Goal: Task Accomplishment & Management: Use online tool/utility

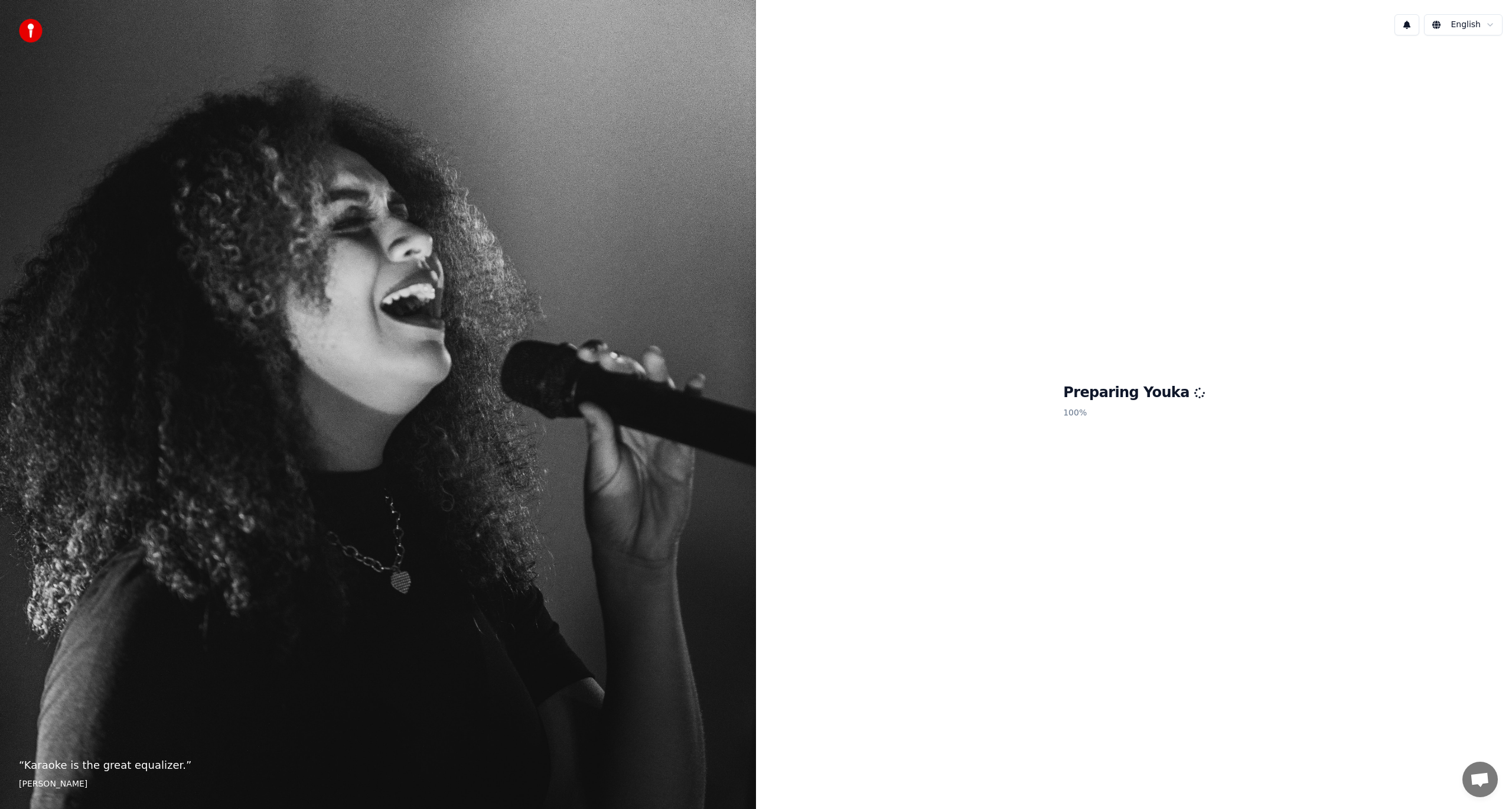
scroll to position [160, 0]
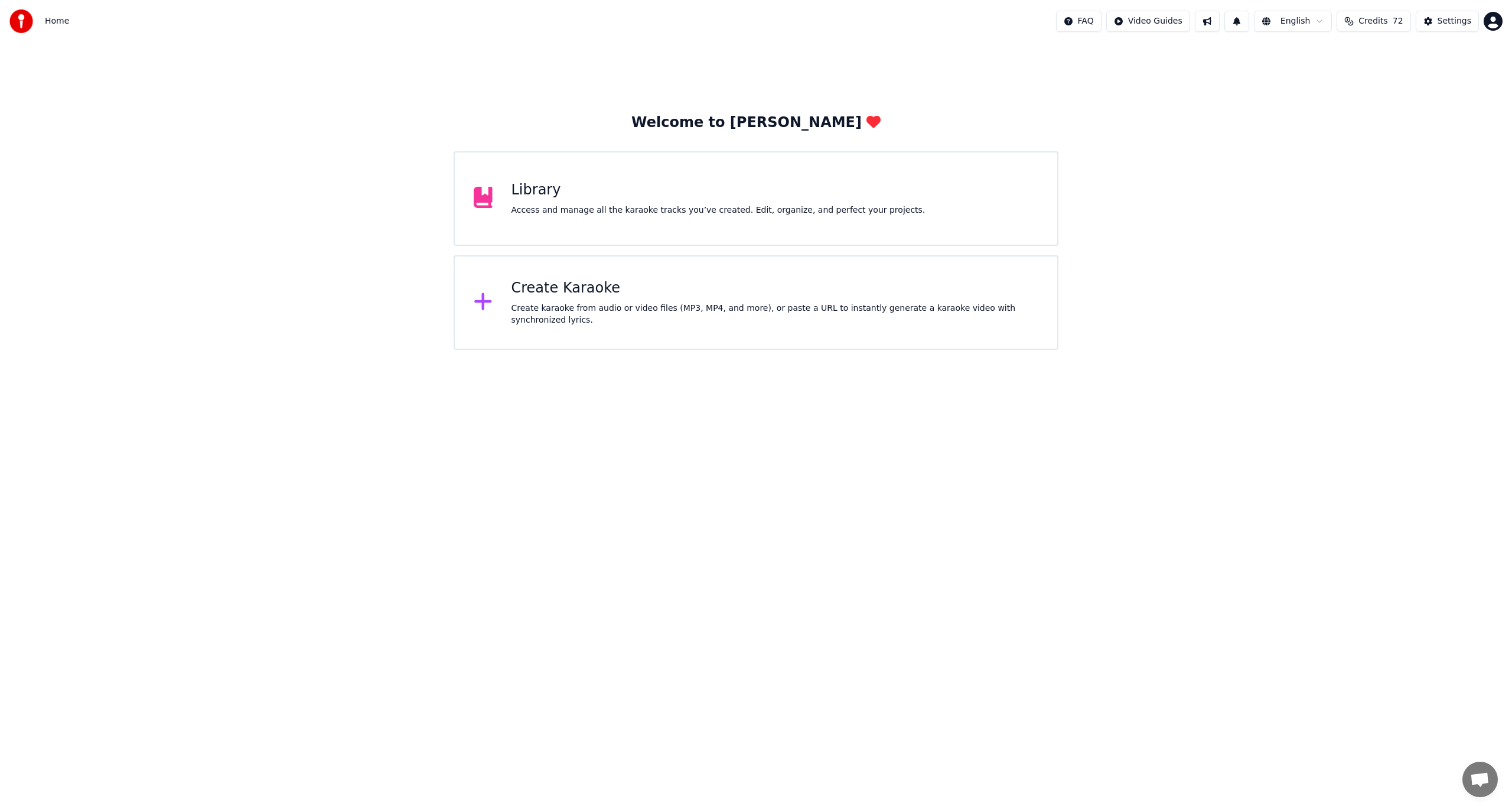
click at [564, 295] on div "Create Karaoke" at bounding box center [774, 288] width 527 height 19
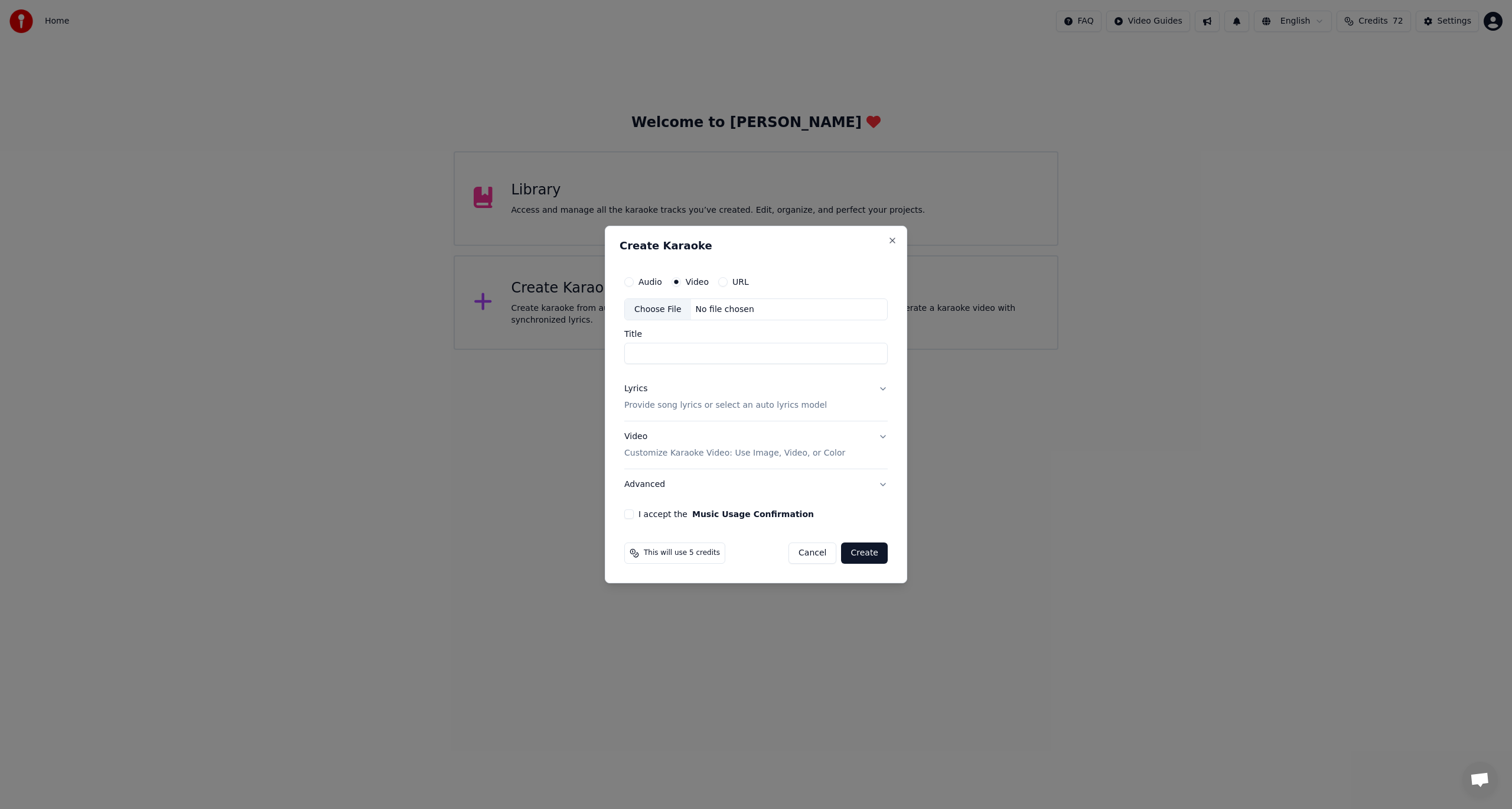
click at [665, 310] on div "Choose File" at bounding box center [658, 309] width 66 height 21
type input "****"
click at [880, 389] on button "Lyrics Provide song lyrics or select an auto lyrics model" at bounding box center [756, 397] width 268 height 47
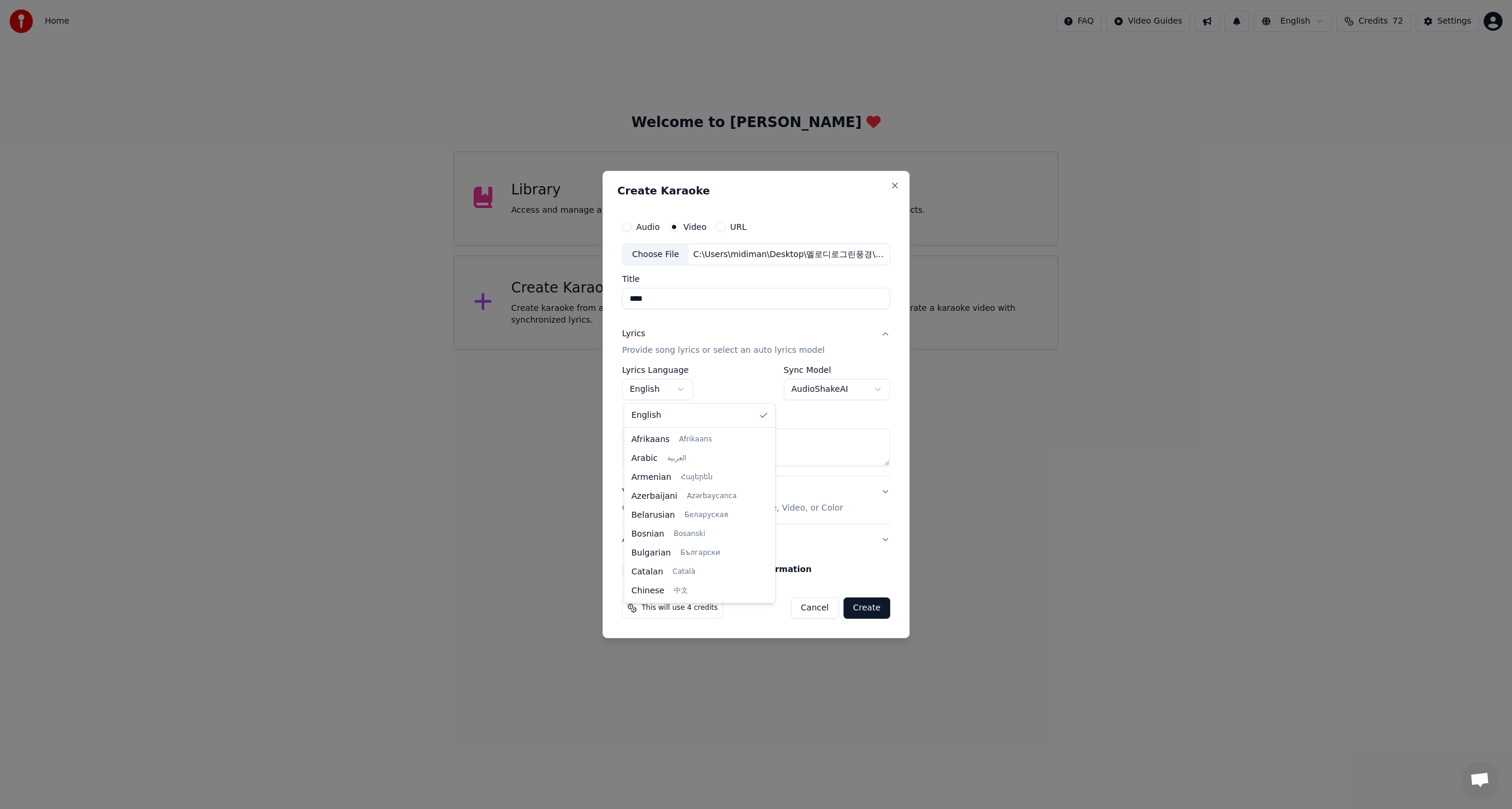
click at [679, 350] on body "Home FAQ Video Guides English Credits 72 Settings Welcome to Youka Library Acce…" at bounding box center [756, 175] width 1512 height 350
select select "**"
click at [874, 350] on body "Home FAQ Video Guides English Credits 72 Settings Welcome to Youka Library Acce…" at bounding box center [756, 175] width 1512 height 350
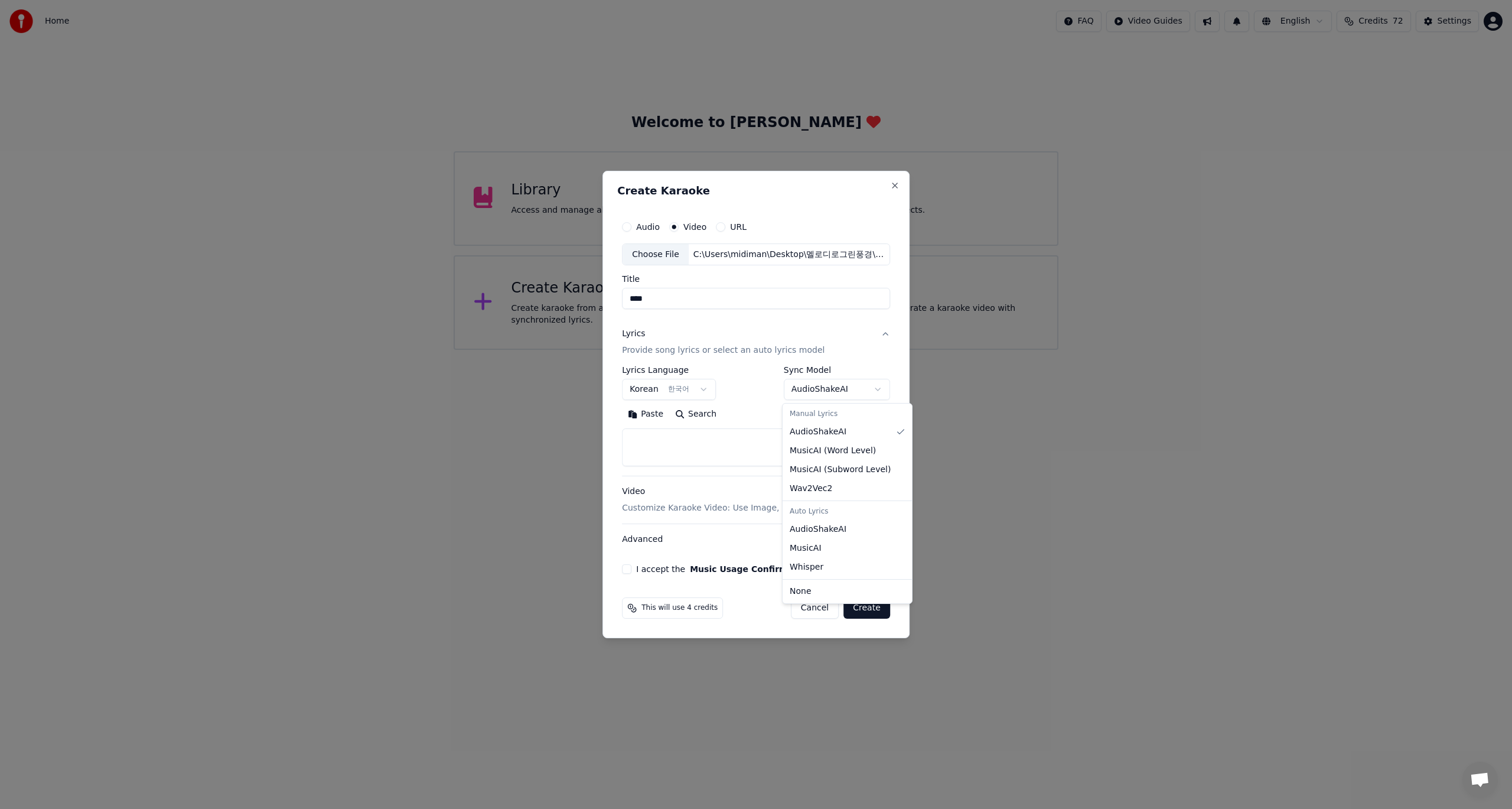
select select "**********"
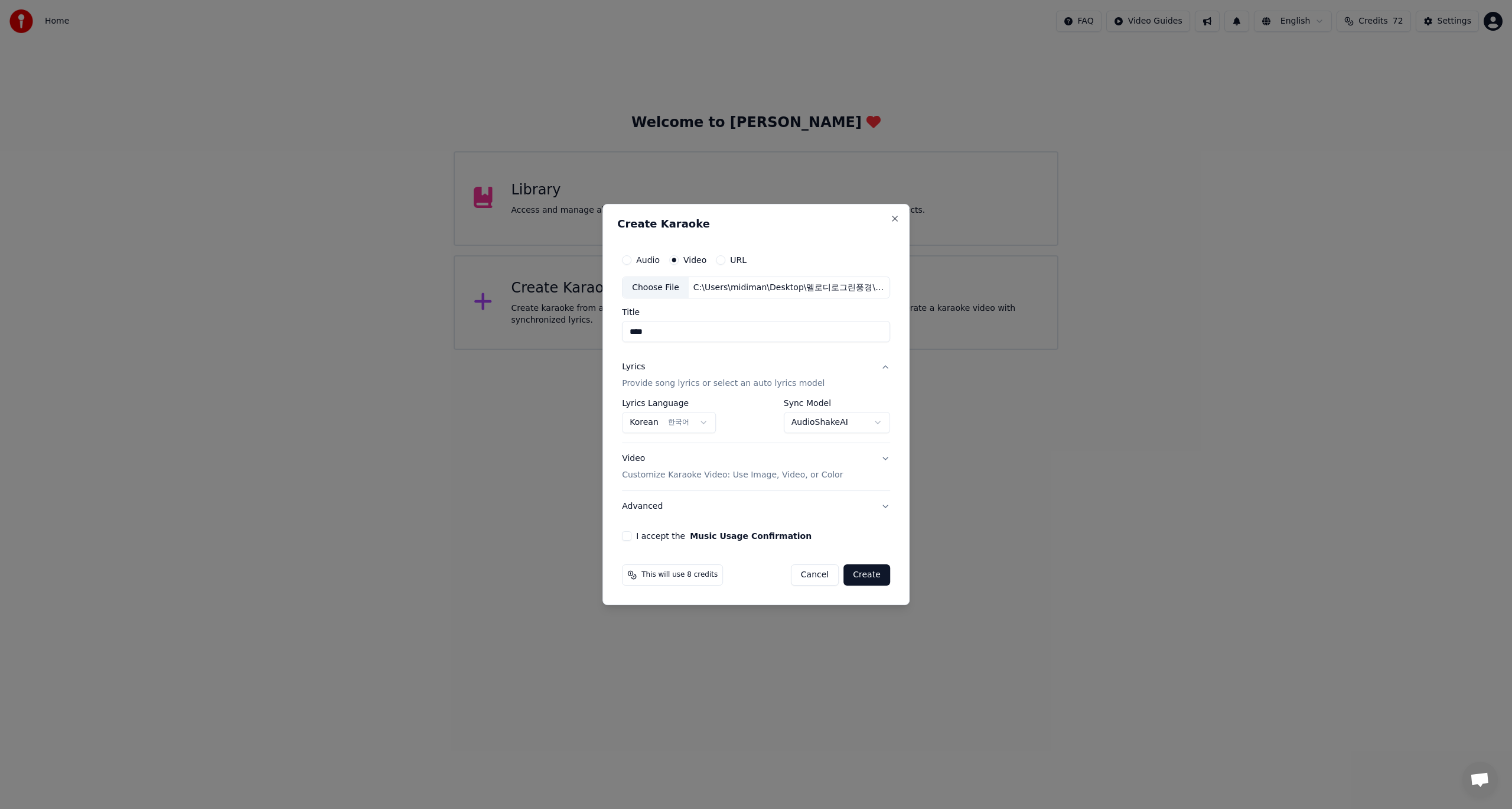
click at [629, 535] on button "I accept the Music Usage Confirmation" at bounding box center [626, 535] width 9 height 9
click at [870, 573] on button "Create" at bounding box center [867, 574] width 47 height 21
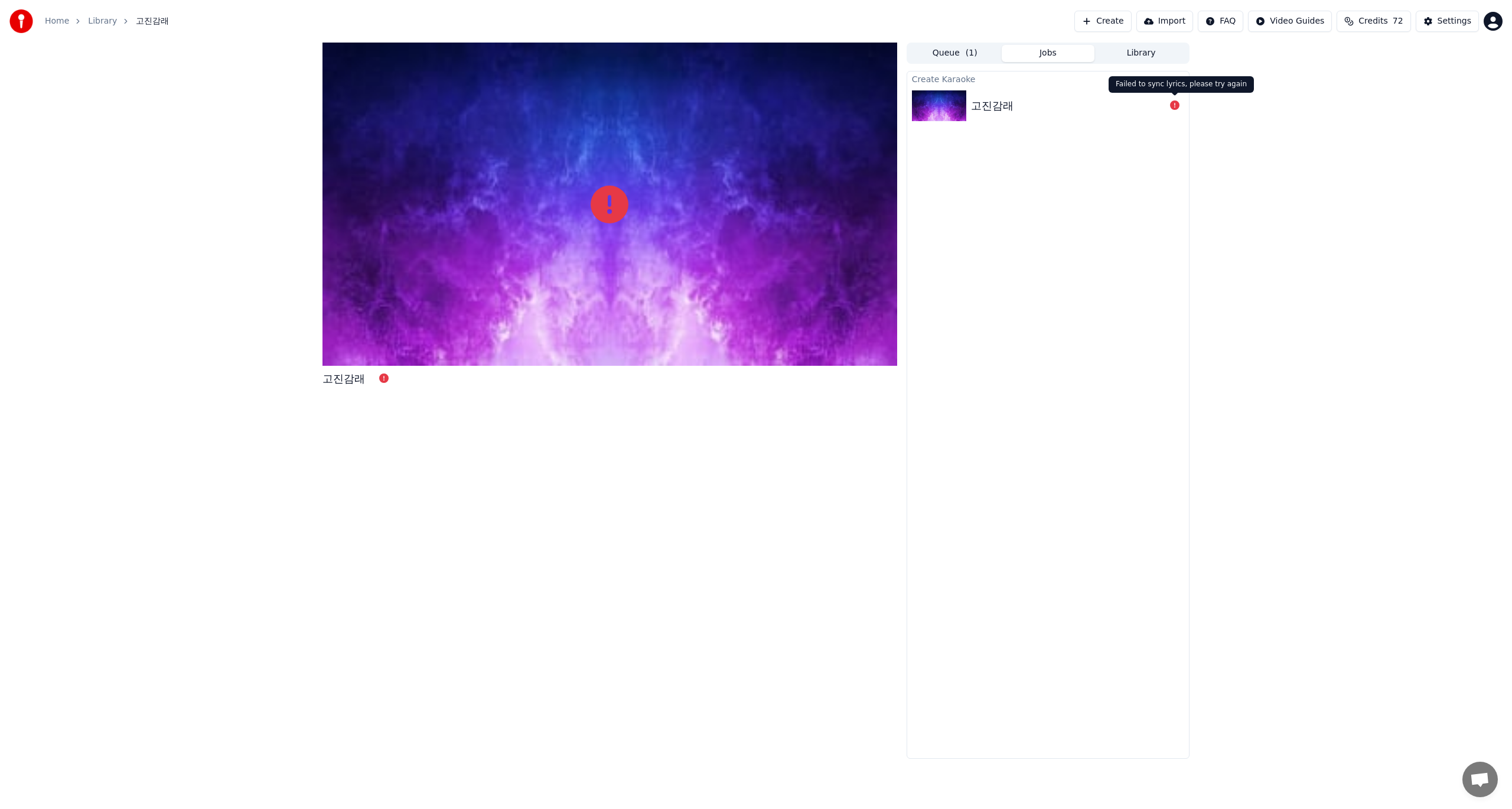
click at [1173, 105] on icon at bounding box center [1174, 105] width 9 height 9
click at [964, 53] on button "Queue ( 1 )" at bounding box center [955, 53] width 93 height 17
click at [954, 90] on img at bounding box center [951, 91] width 54 height 31
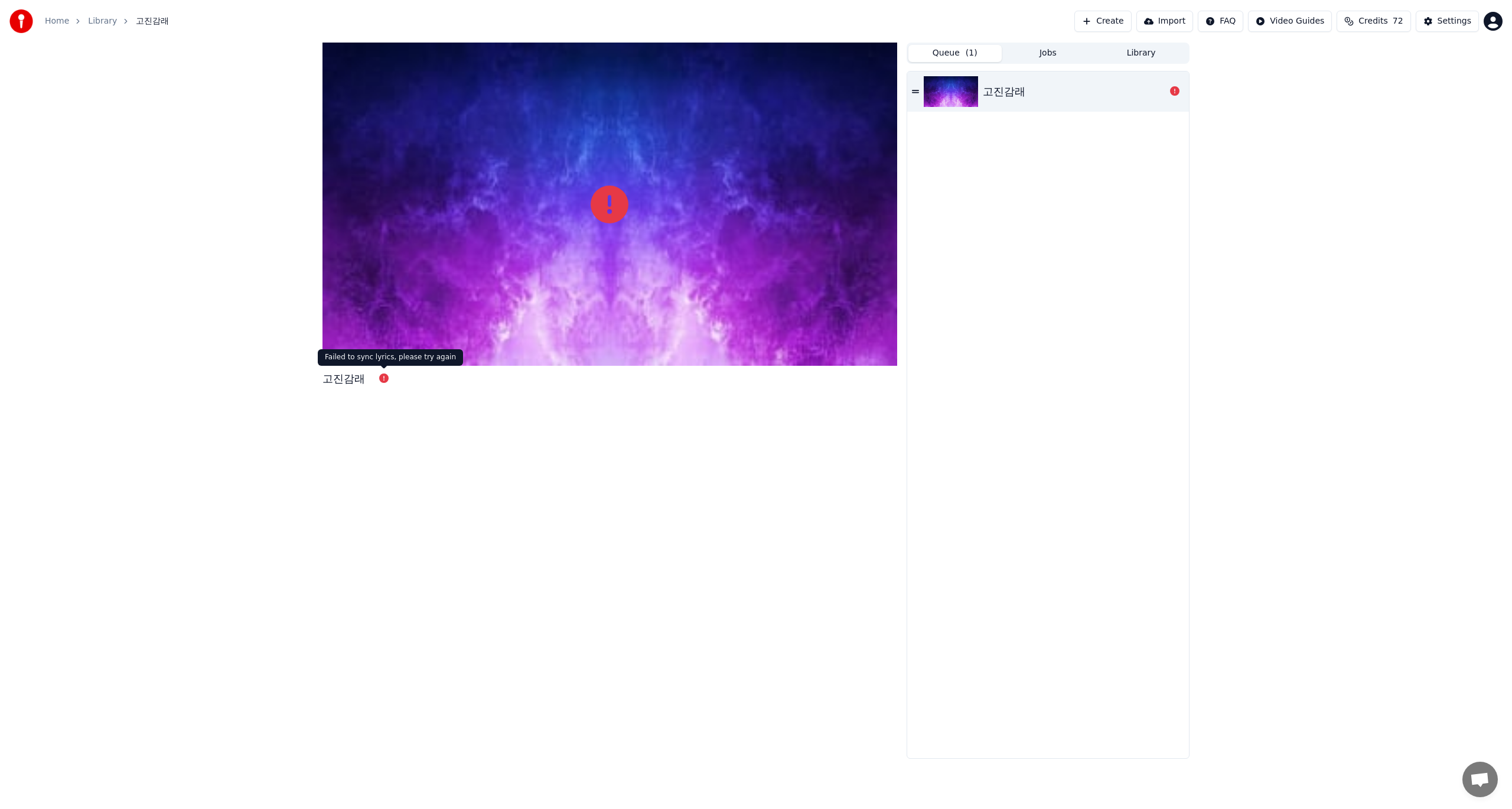
click at [382, 378] on icon at bounding box center [383, 378] width 9 height 9
click at [610, 213] on icon at bounding box center [610, 205] width 38 height 38
click at [1312, 294] on div "고진감래 Queue ( 1 ) Jobs Library 고진감래" at bounding box center [756, 400] width 1512 height 716
click at [963, 90] on img at bounding box center [951, 91] width 54 height 31
click at [913, 90] on icon at bounding box center [915, 92] width 7 height 9
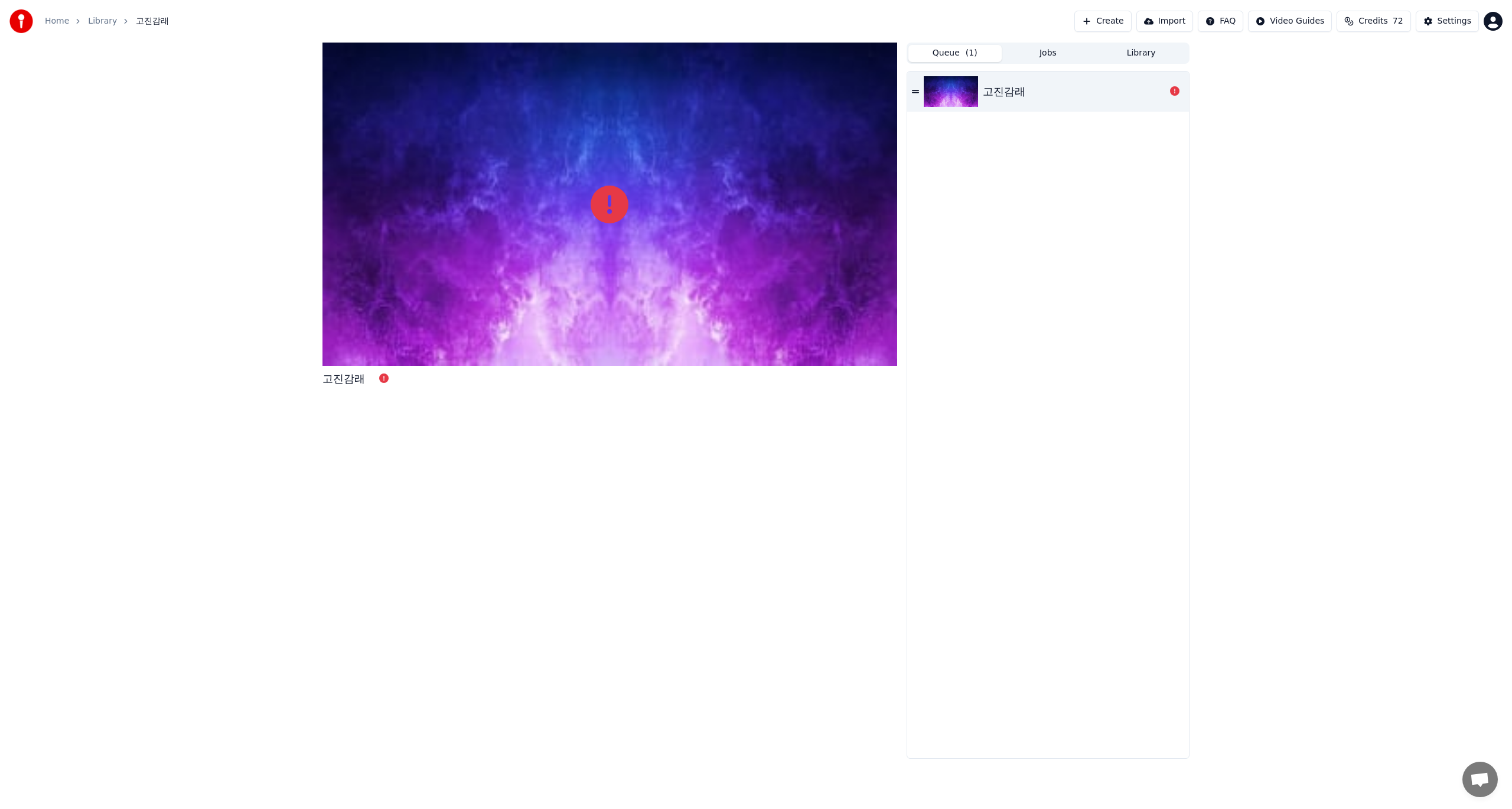
click at [916, 91] on icon at bounding box center [915, 91] width 7 height 3
click at [988, 92] on div "고진감래" at bounding box center [1003, 91] width 42 height 17
click at [1041, 92] on div "고진감래" at bounding box center [1074, 91] width 182 height 17
click at [1175, 92] on icon at bounding box center [1174, 91] width 9 height 9
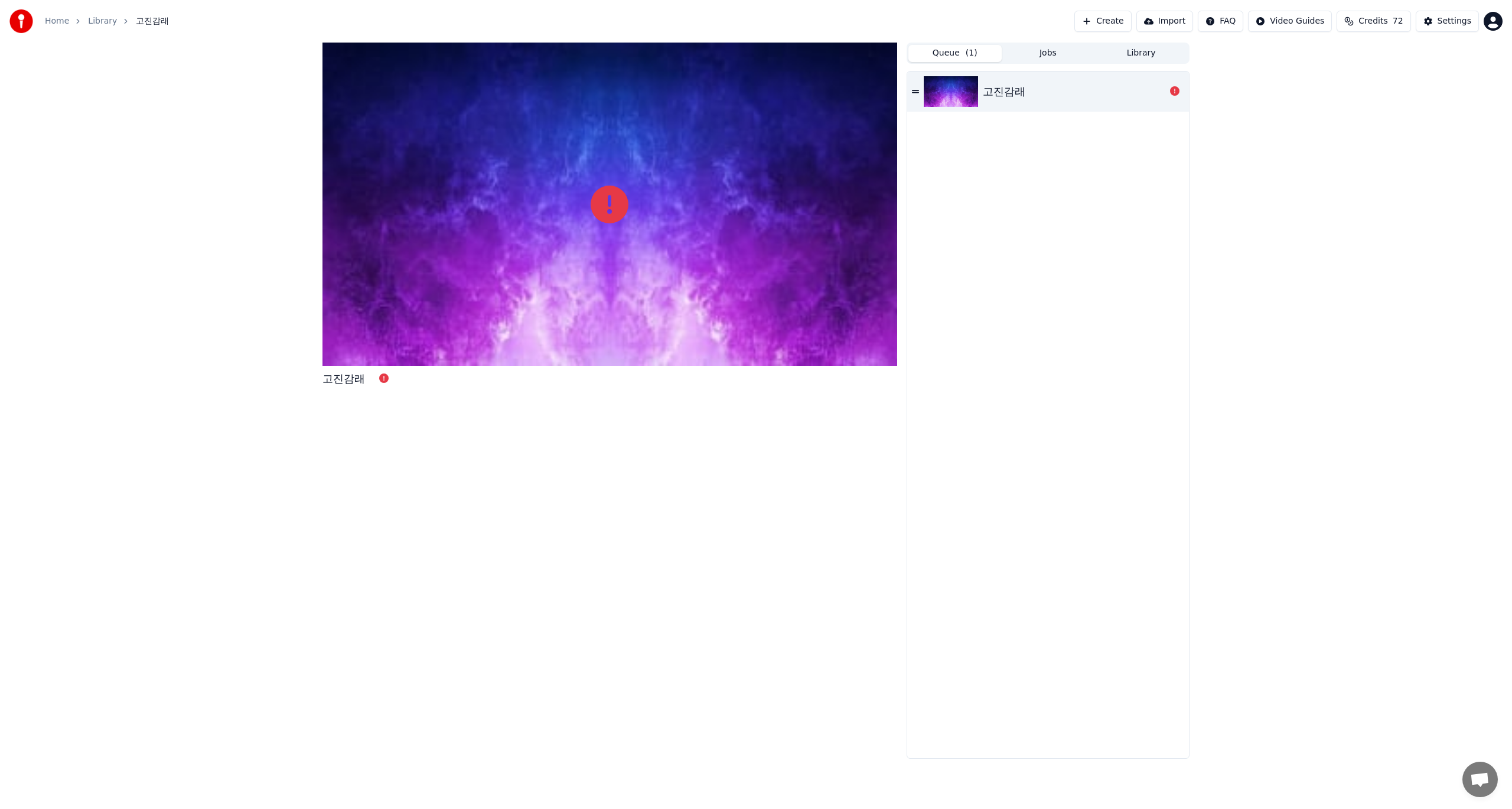
click at [1175, 92] on icon at bounding box center [1174, 91] width 9 height 9
click at [1026, 96] on div "고진감래" at bounding box center [1074, 91] width 182 height 17
click at [960, 53] on button "Queue ( 1 )" at bounding box center [955, 53] width 93 height 17
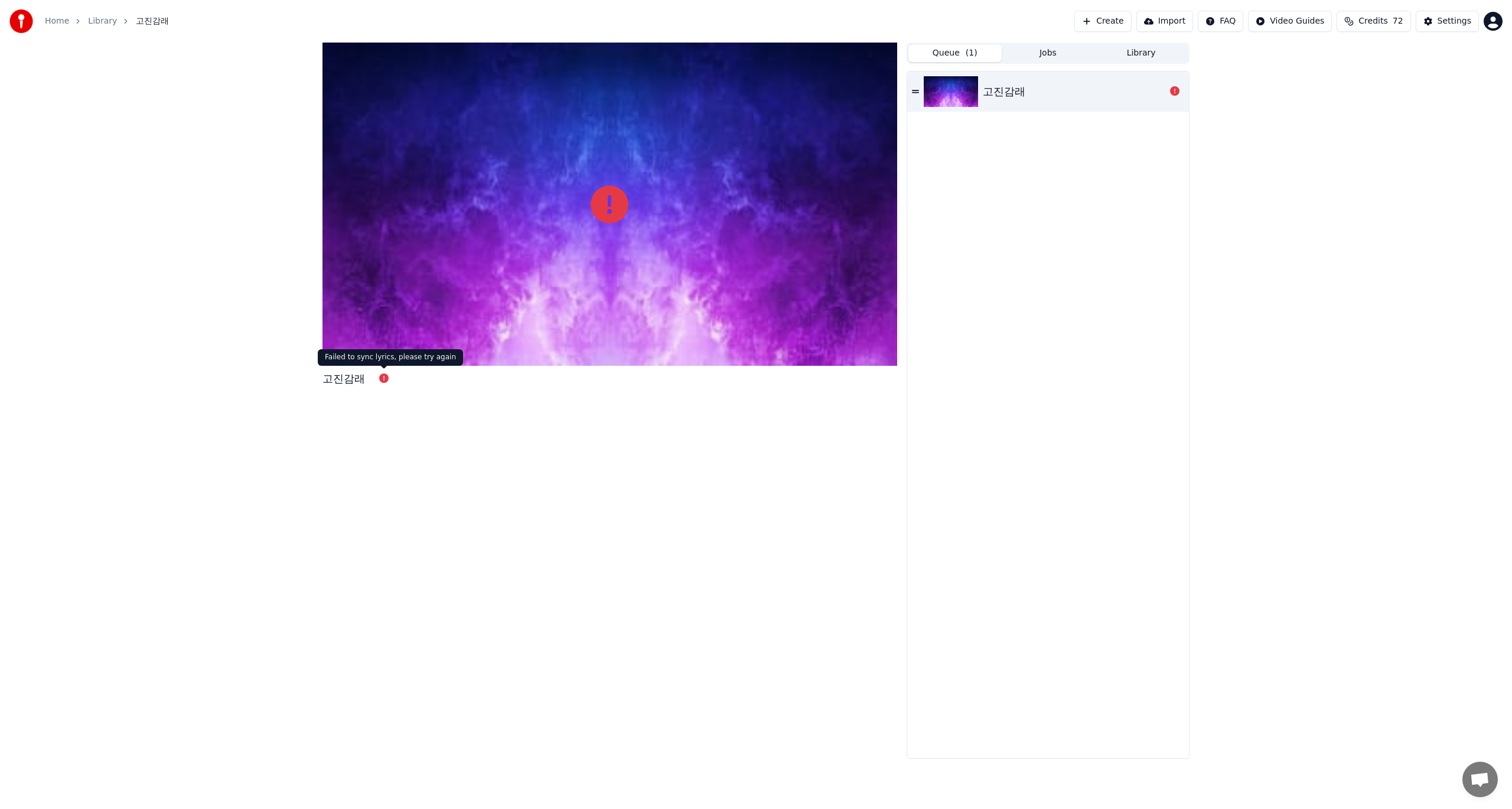
click at [393, 360] on div "Failed to sync lyrics, please try again Failed to sync lyrics, please try again" at bounding box center [390, 357] width 145 height 17
click at [382, 379] on icon at bounding box center [383, 378] width 9 height 9
click at [345, 380] on div "고진감래" at bounding box center [343, 378] width 42 height 17
click at [1150, 53] on button "Library" at bounding box center [1141, 53] width 93 height 17
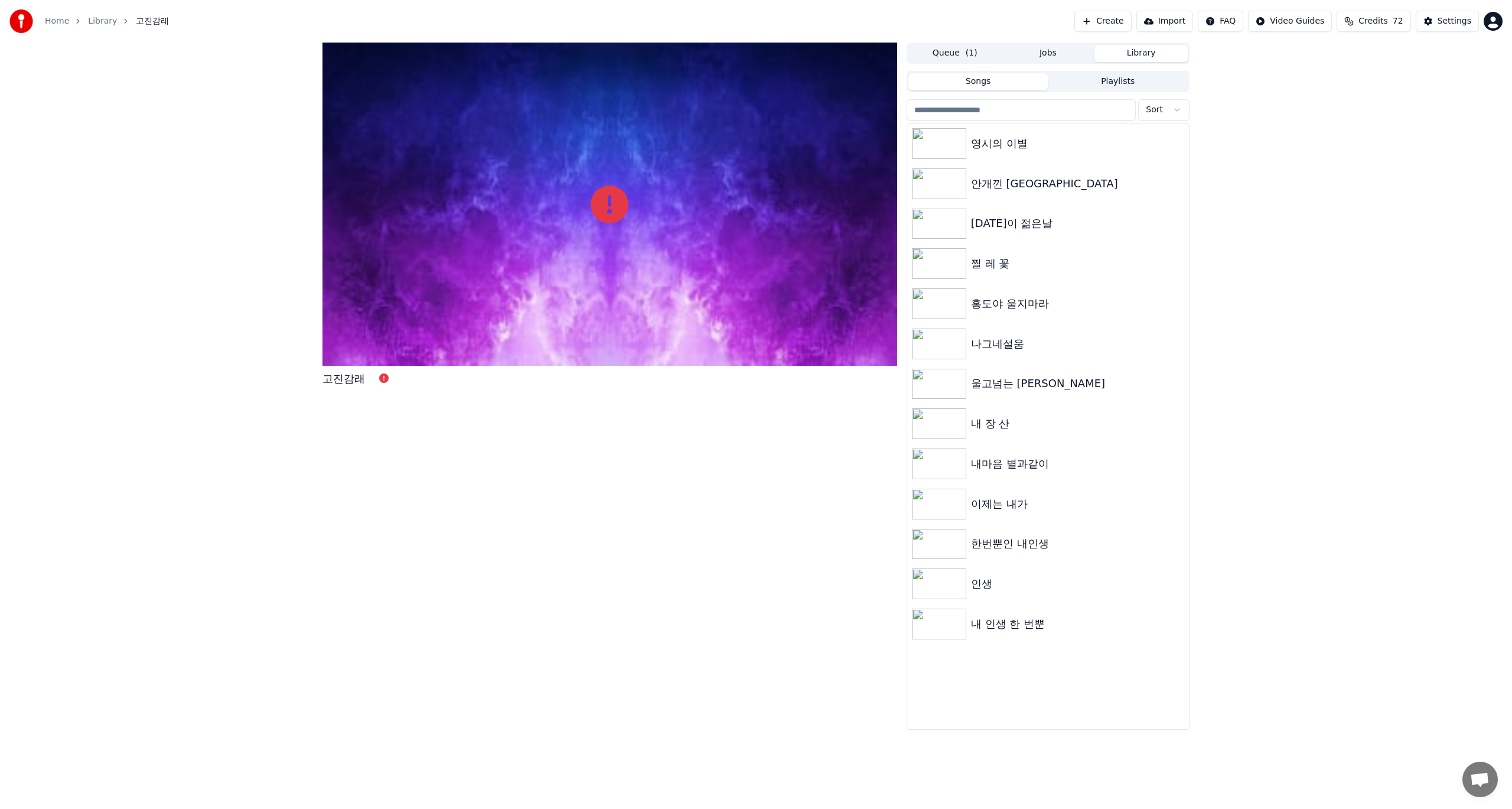
click at [1110, 22] on button "Create" at bounding box center [1103, 21] width 58 height 21
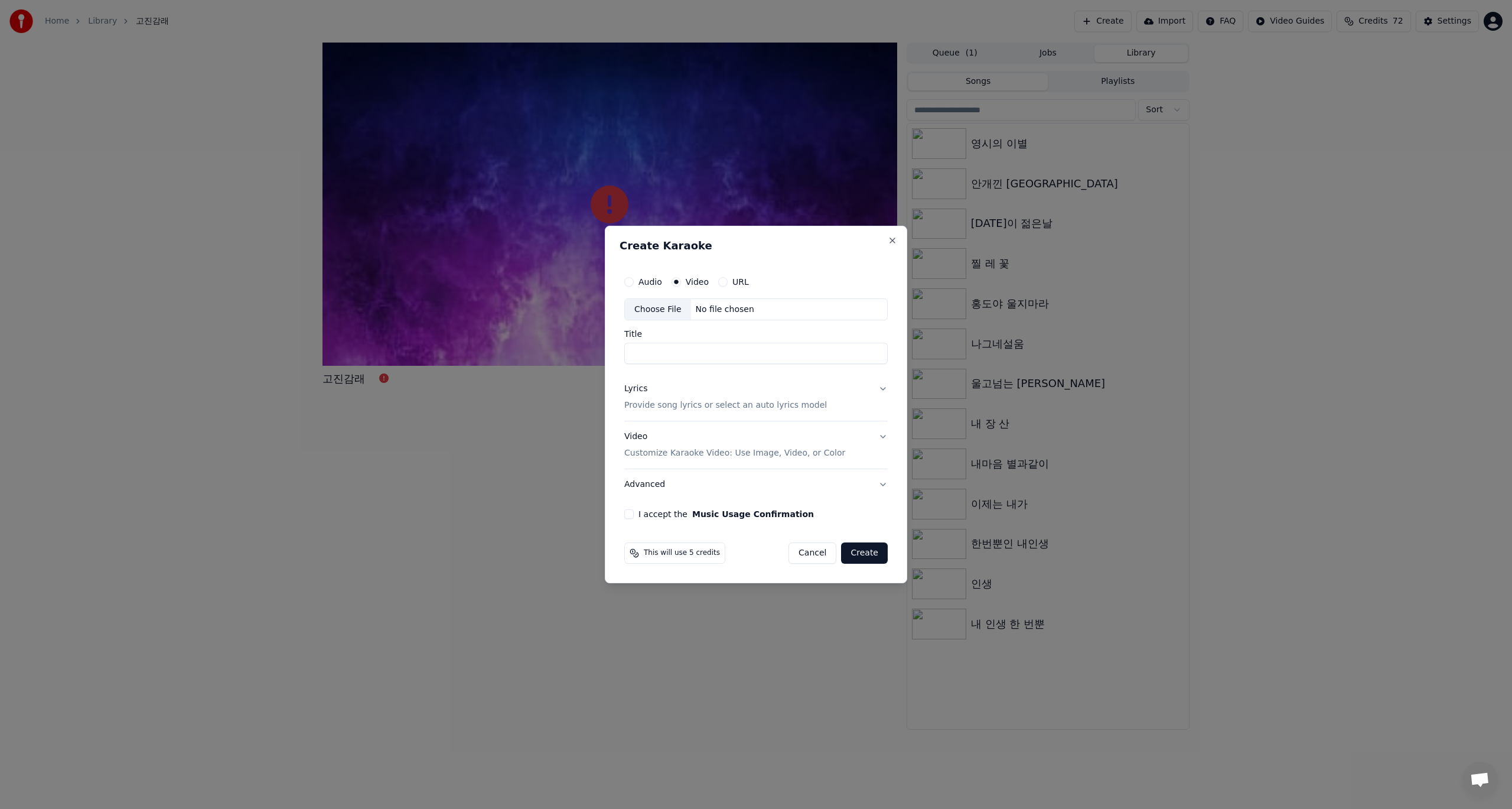
click at [645, 280] on label "Audio" at bounding box center [650, 282] width 24 height 9
click at [634, 280] on button "Audio" at bounding box center [629, 281] width 9 height 9
click at [652, 308] on div "Choose File" at bounding box center [658, 309] width 66 height 21
type input "****"
click at [886, 386] on button "Lyrics Provide song lyrics or select an auto lyrics model" at bounding box center [756, 397] width 268 height 47
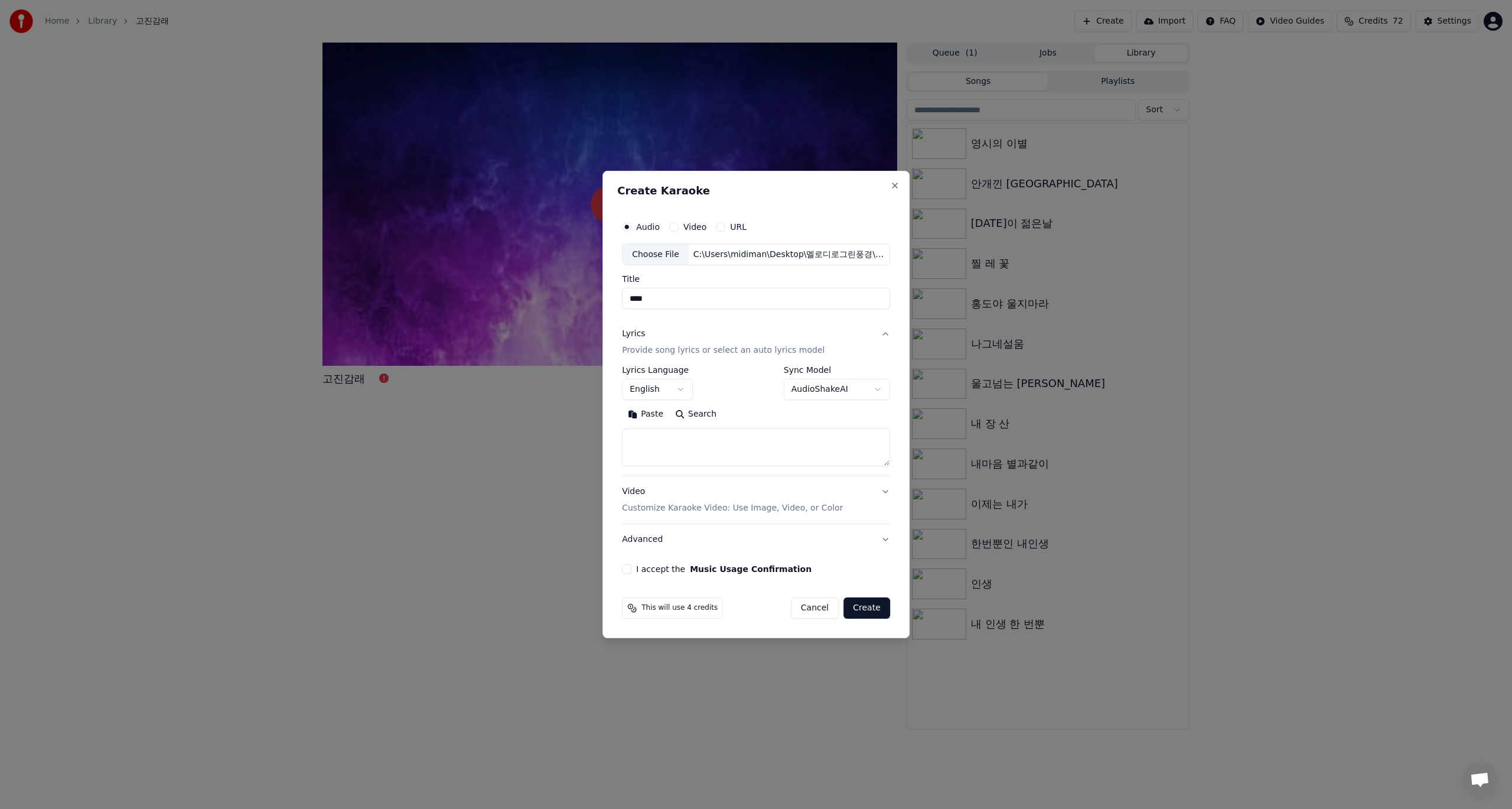
click at [875, 390] on body "Home Library 고진감래 Create Import FAQ Video Guides Credits 72 Settings 고진감래 Queue…" at bounding box center [756, 404] width 1512 height 809
click at [739, 393] on body "Home Library 고진감래 Create Import FAQ Video Guides Credits 72 Settings 고진감래 Queue…" at bounding box center [756, 404] width 1512 height 809
click at [711, 443] on textarea at bounding box center [756, 448] width 268 height 38
click at [646, 415] on button "Paste" at bounding box center [645, 415] width 47 height 19
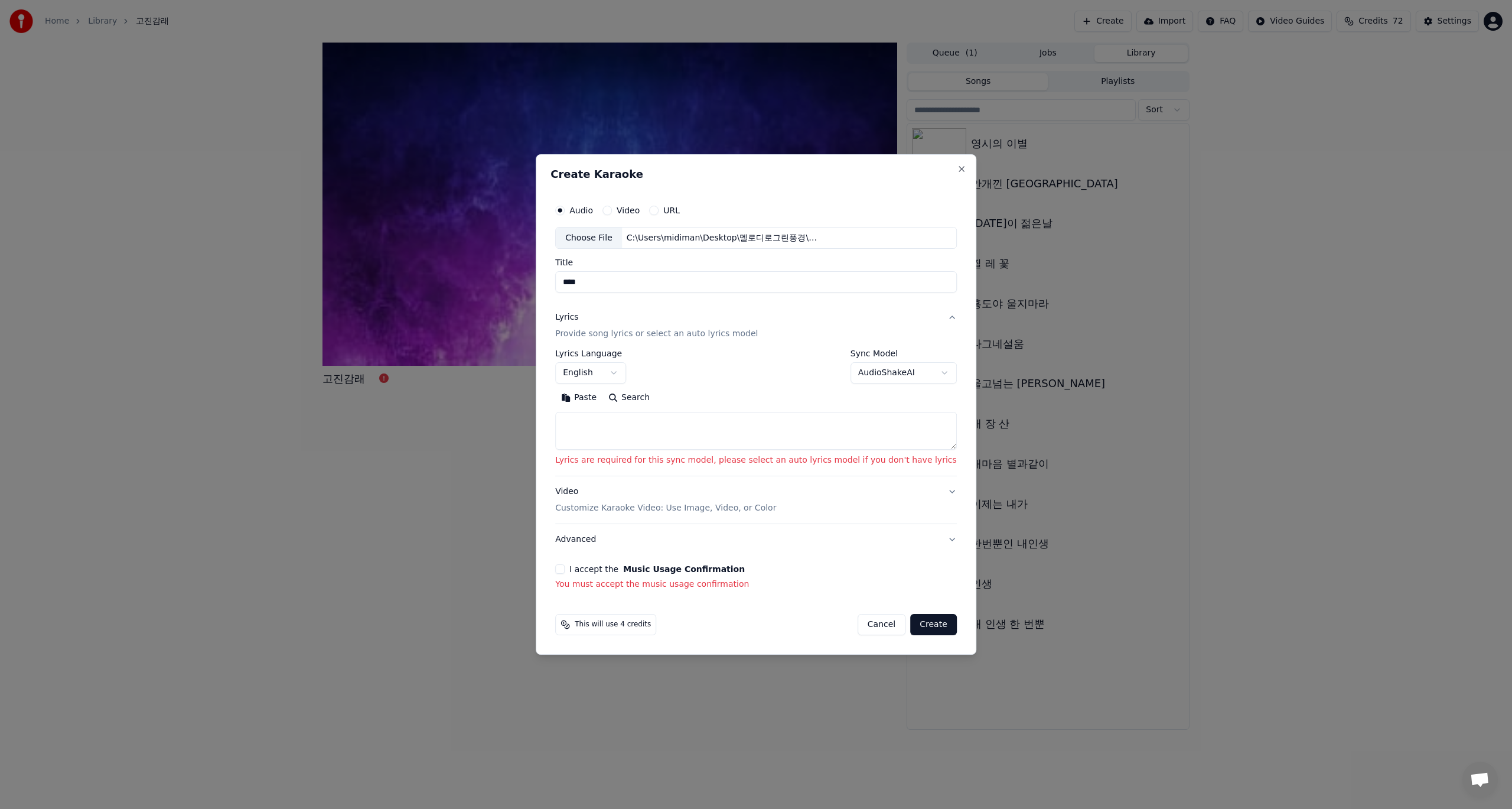
click at [646, 400] on button "Search" at bounding box center [629, 398] width 53 height 19
click at [633, 374] on body "Home Library 고진감래 Create Import FAQ Video Guides Credits 72 Settings 고진감래 Queue…" at bounding box center [756, 404] width 1512 height 809
select select "**"
click at [930, 491] on button "Video Customize Karaoke Video: Use Image, Video, or Color" at bounding box center [756, 500] width 402 height 47
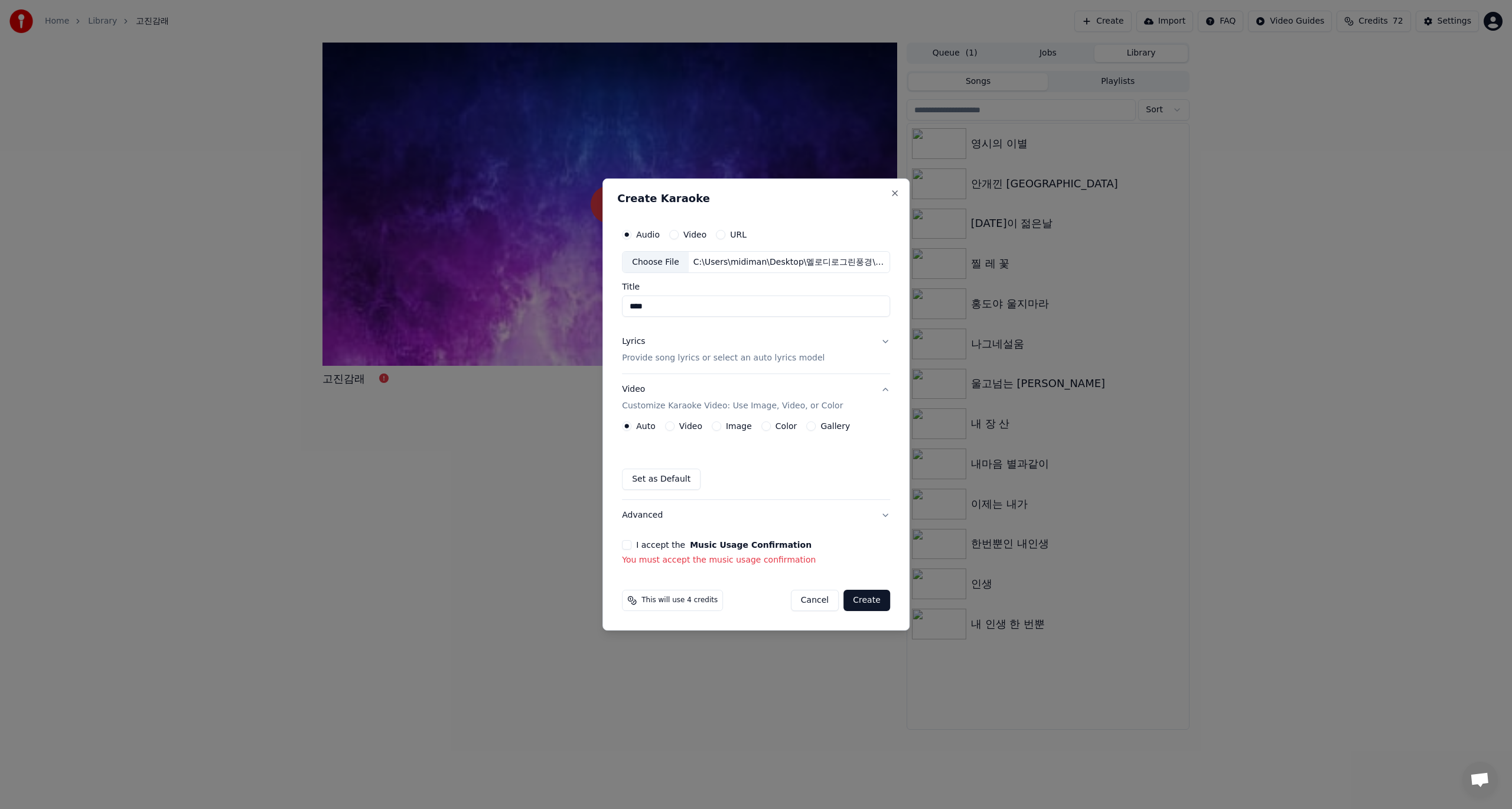
click at [672, 427] on button "Video" at bounding box center [669, 426] width 9 height 9
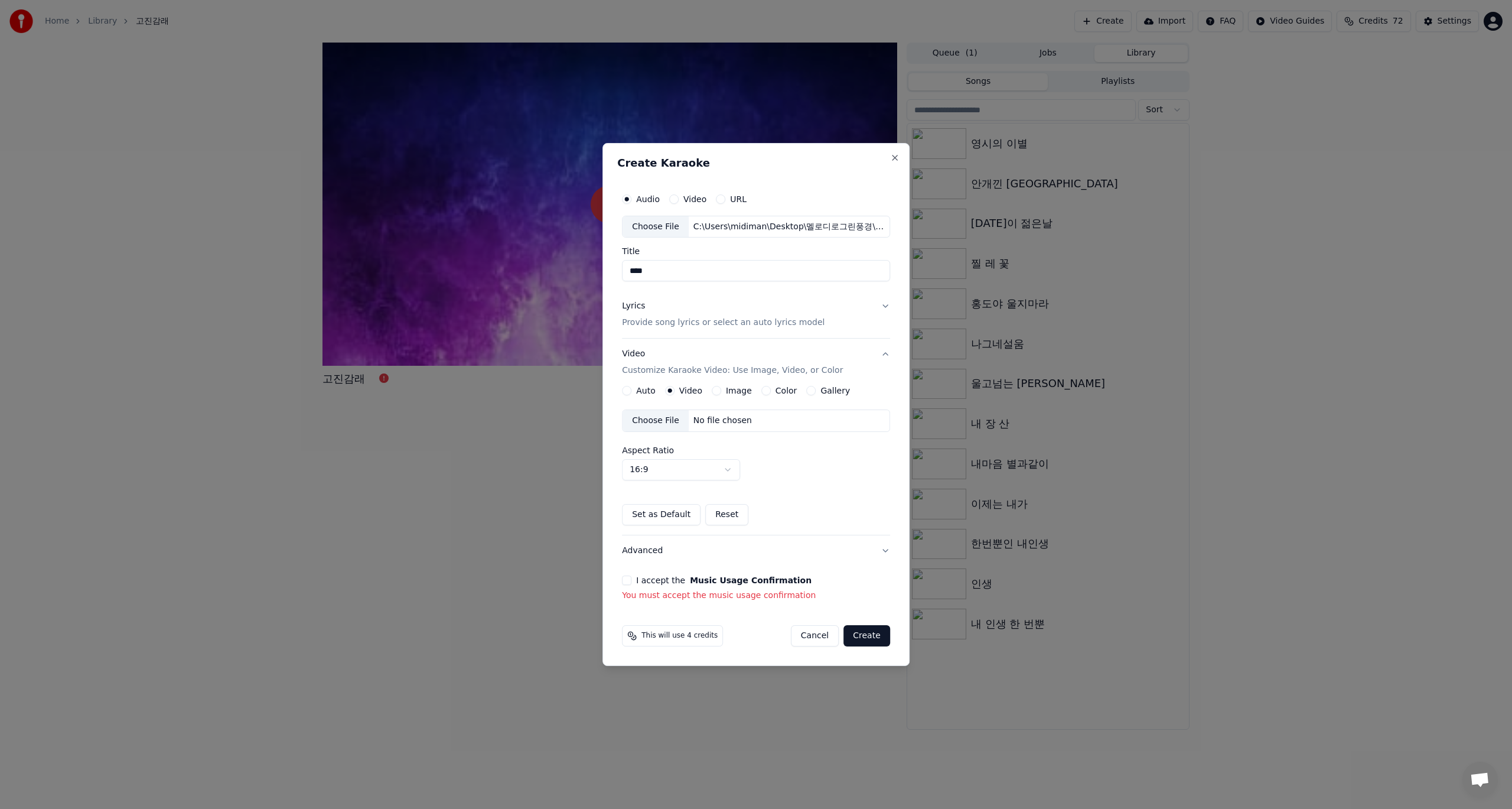
click at [631, 393] on button "Auto" at bounding box center [626, 390] width 9 height 9
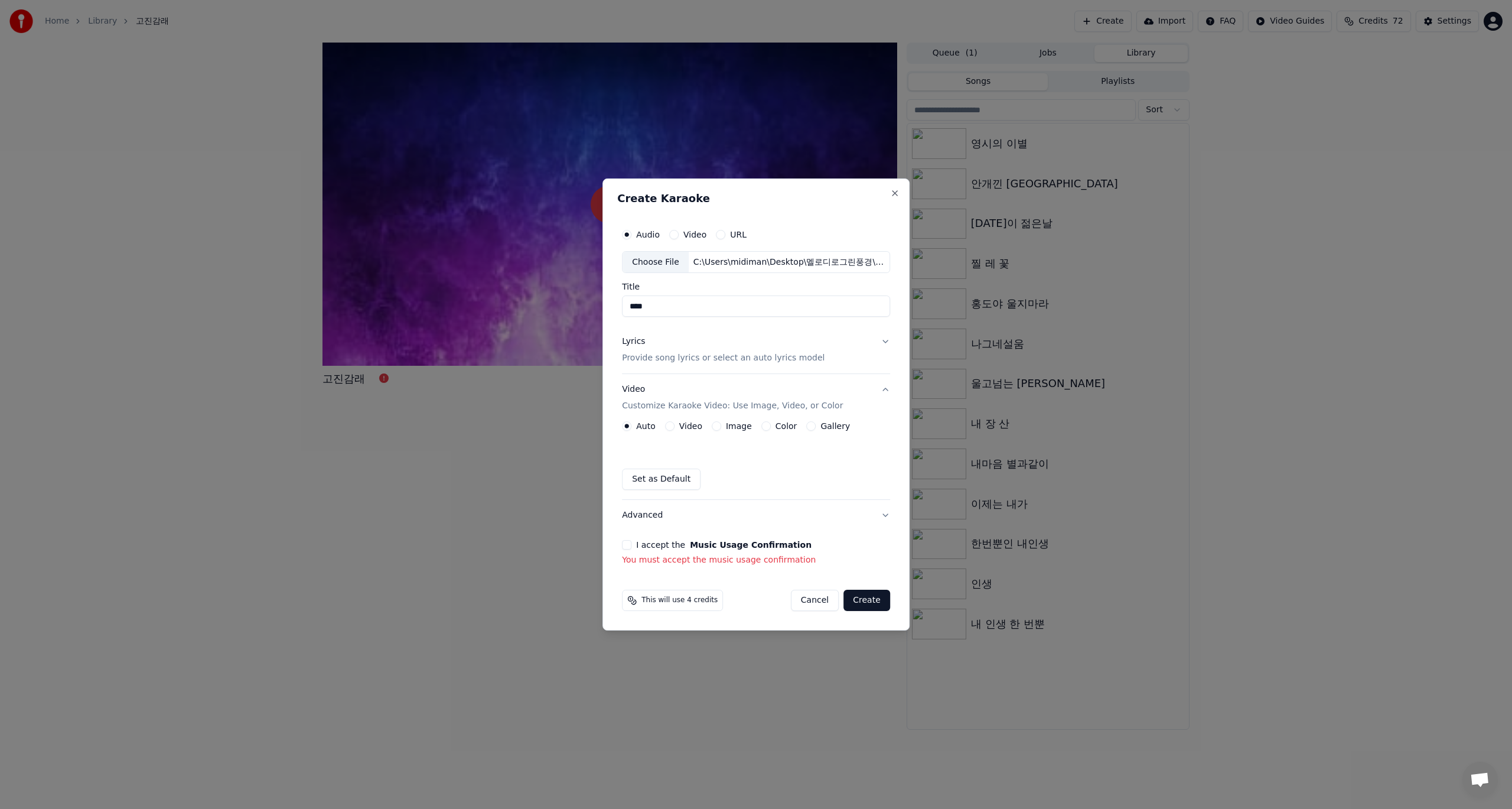
click at [629, 547] on button "I accept the Music Usage Confirmation" at bounding box center [626, 544] width 9 height 9
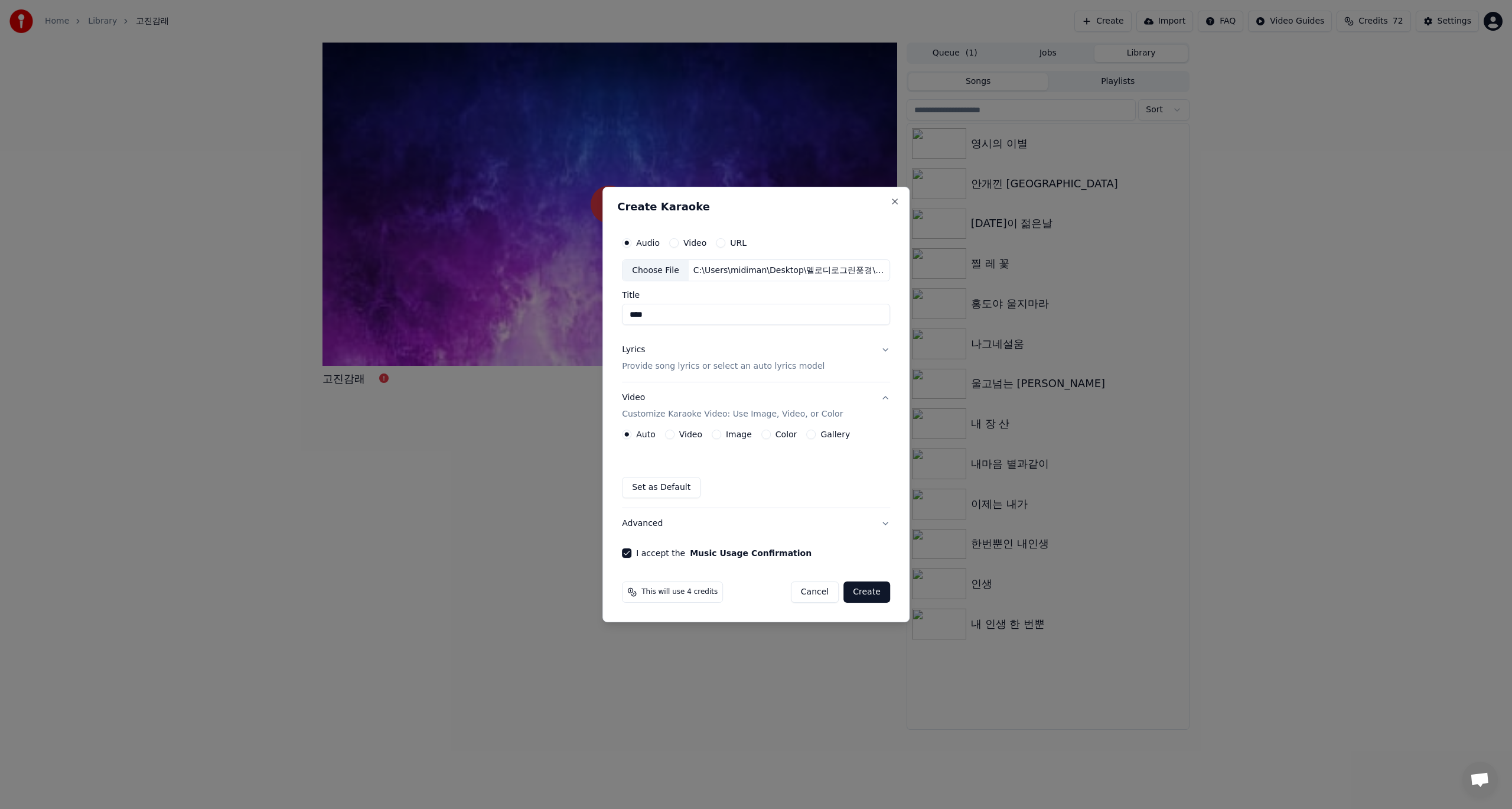
click at [864, 593] on button "Create" at bounding box center [867, 592] width 47 height 21
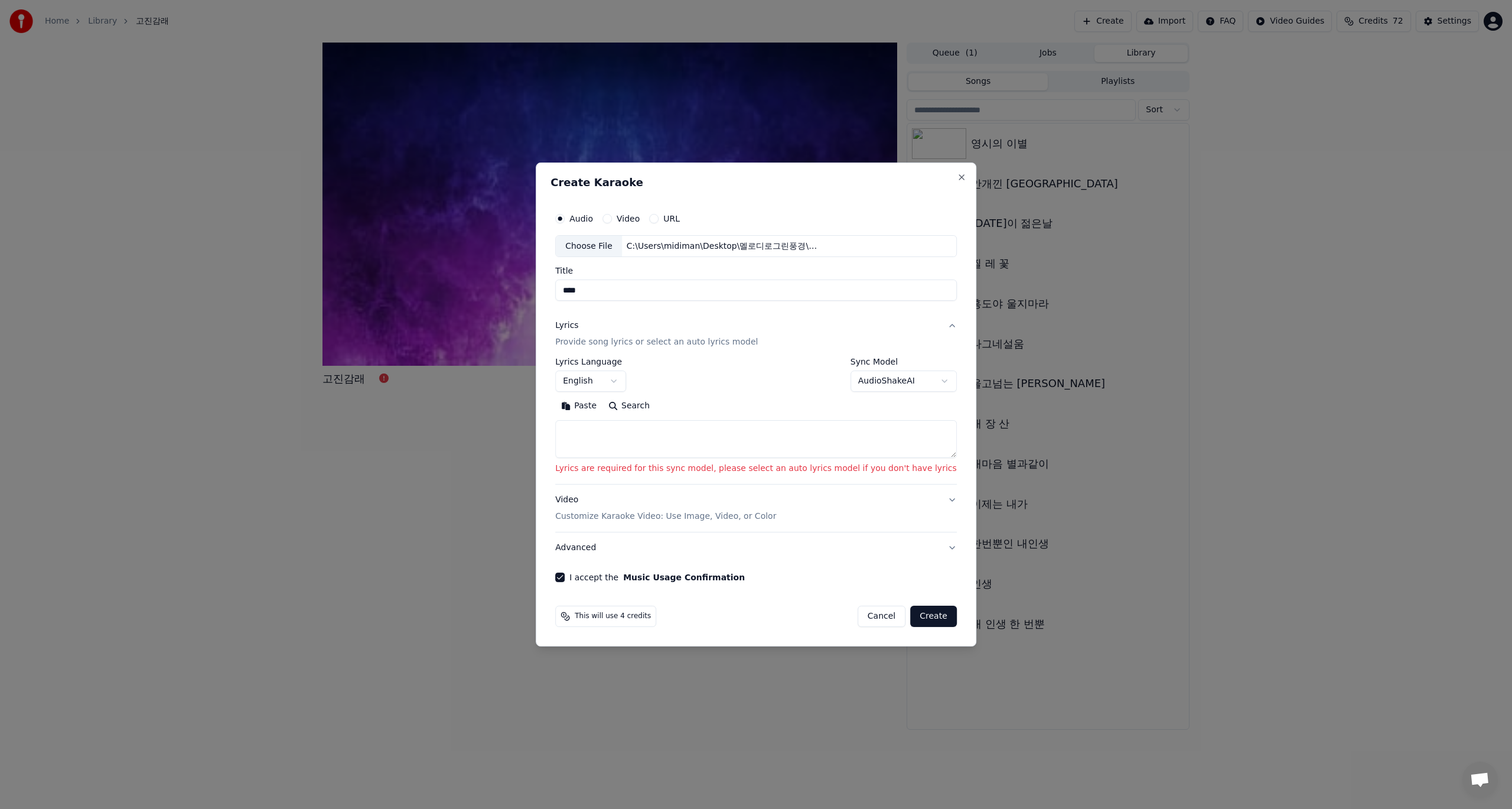
click at [915, 619] on button "Create" at bounding box center [934, 616] width 47 height 21
click at [913, 617] on button "Create" at bounding box center [934, 616] width 47 height 21
click at [957, 176] on button "Close" at bounding box center [961, 177] width 9 height 9
select select
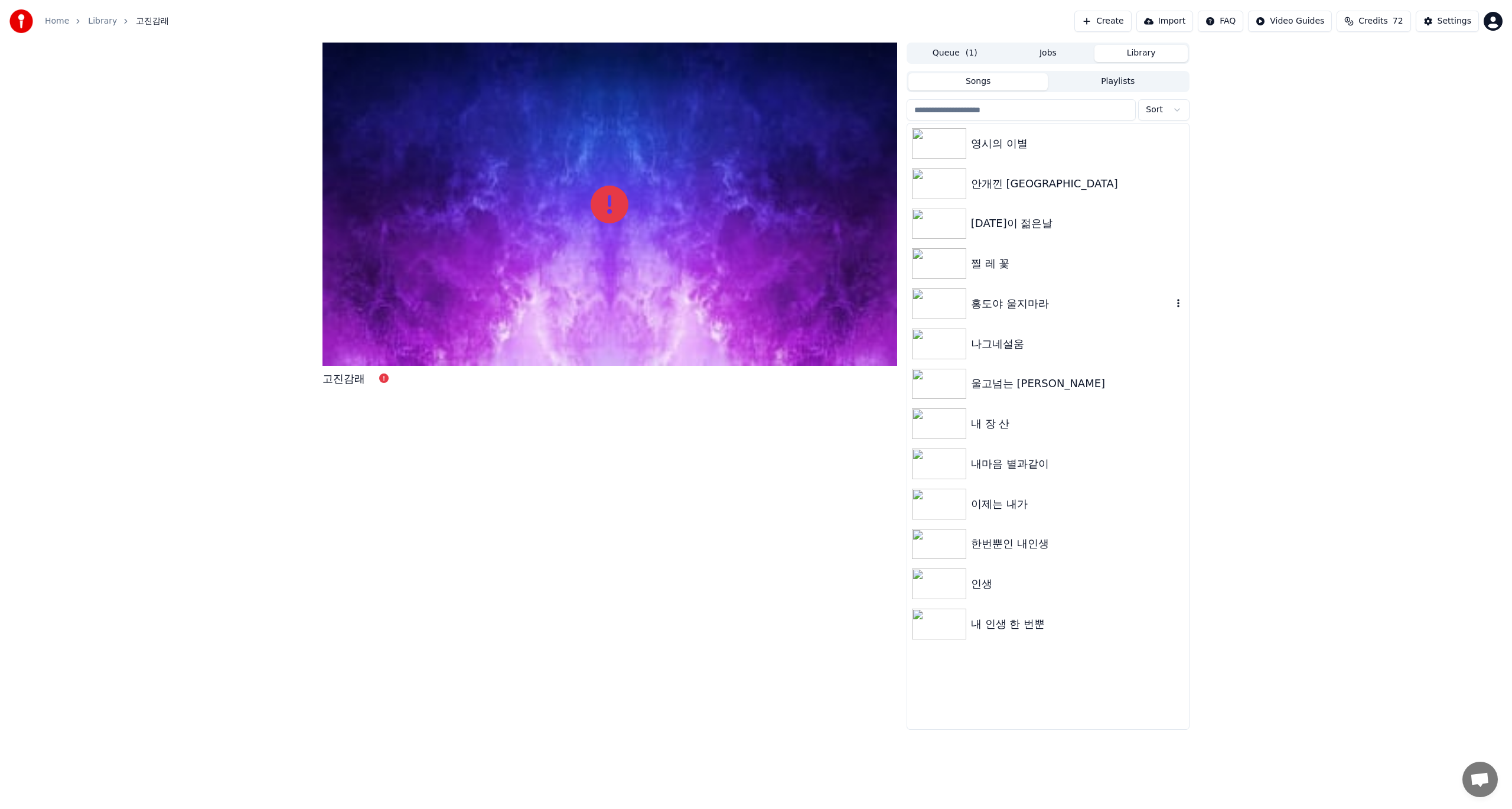
click at [1189, 288] on div "영시의 이별 안개낀 장충단 공원 [DATE]이 젊은날 찔 레 꽃 홍도야 울지마라 나그네설움 울고넘는 박달재 내 장 산 내마음 별과같이 이제는 …" at bounding box center [1048, 426] width 283 height 607
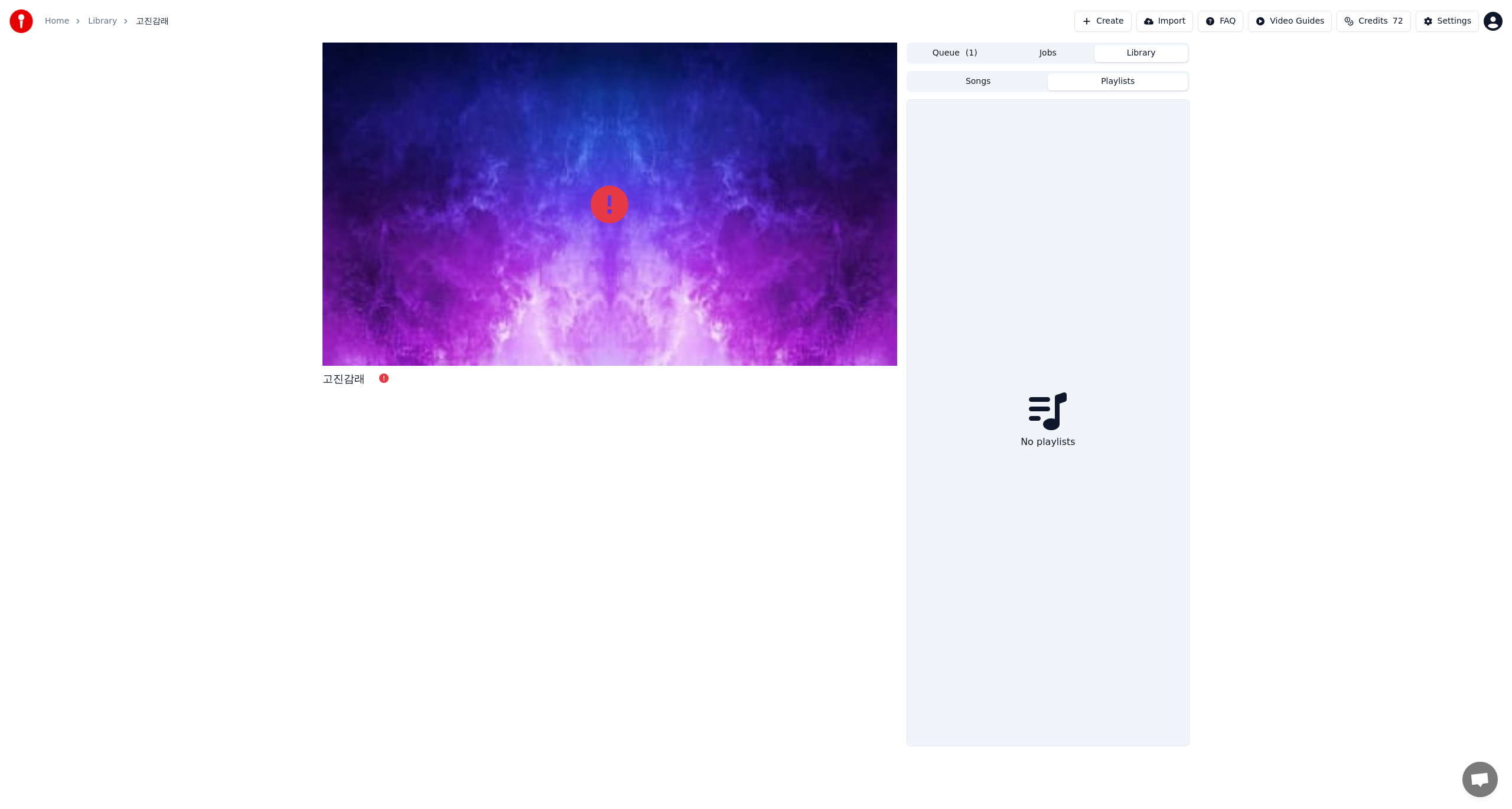
click at [1120, 81] on button "Playlists" at bounding box center [1117, 82] width 140 height 17
click at [987, 80] on button "Songs" at bounding box center [978, 82] width 140 height 17
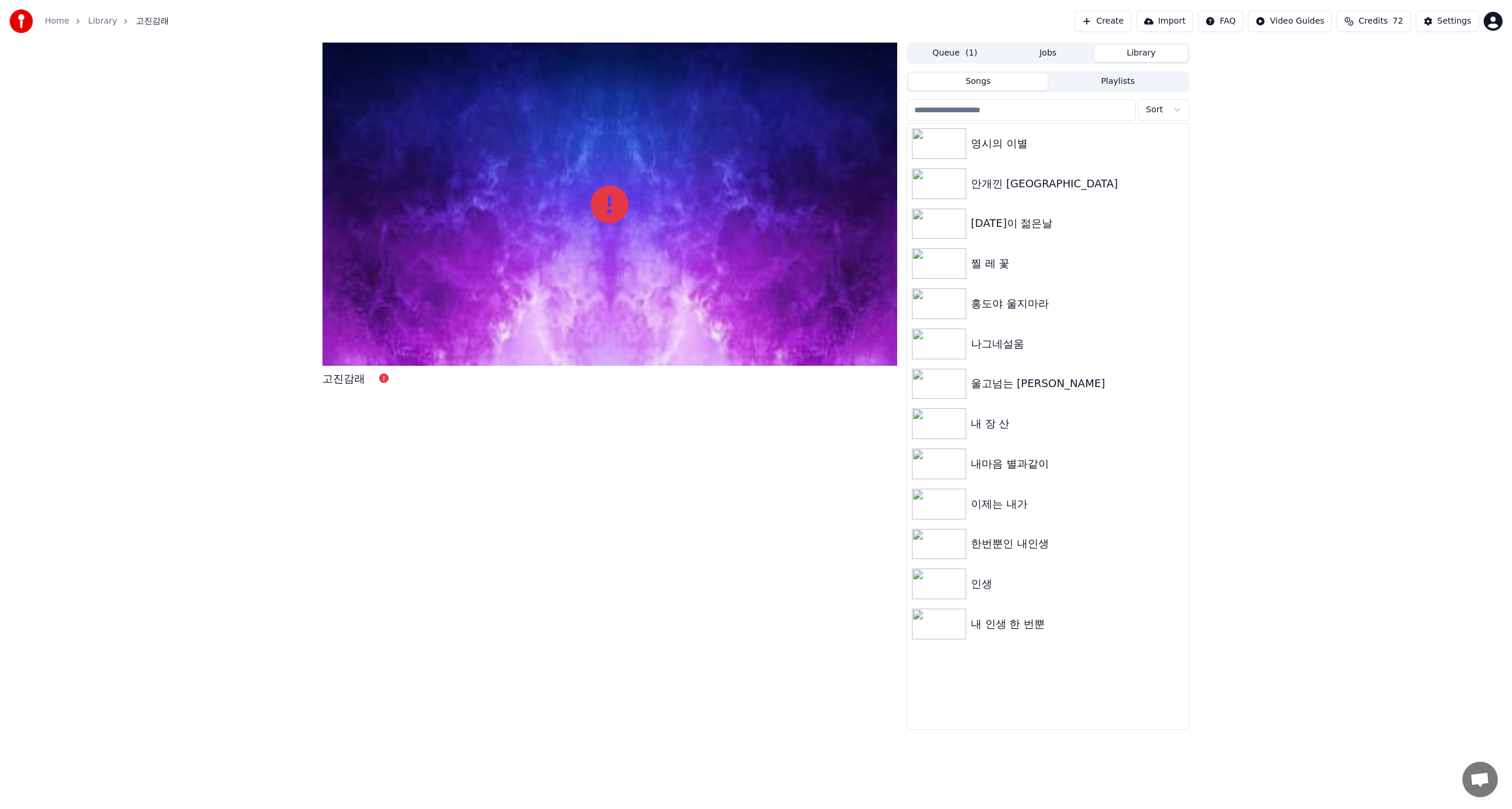
click at [964, 53] on button "Queue ( 1 )" at bounding box center [955, 53] width 93 height 17
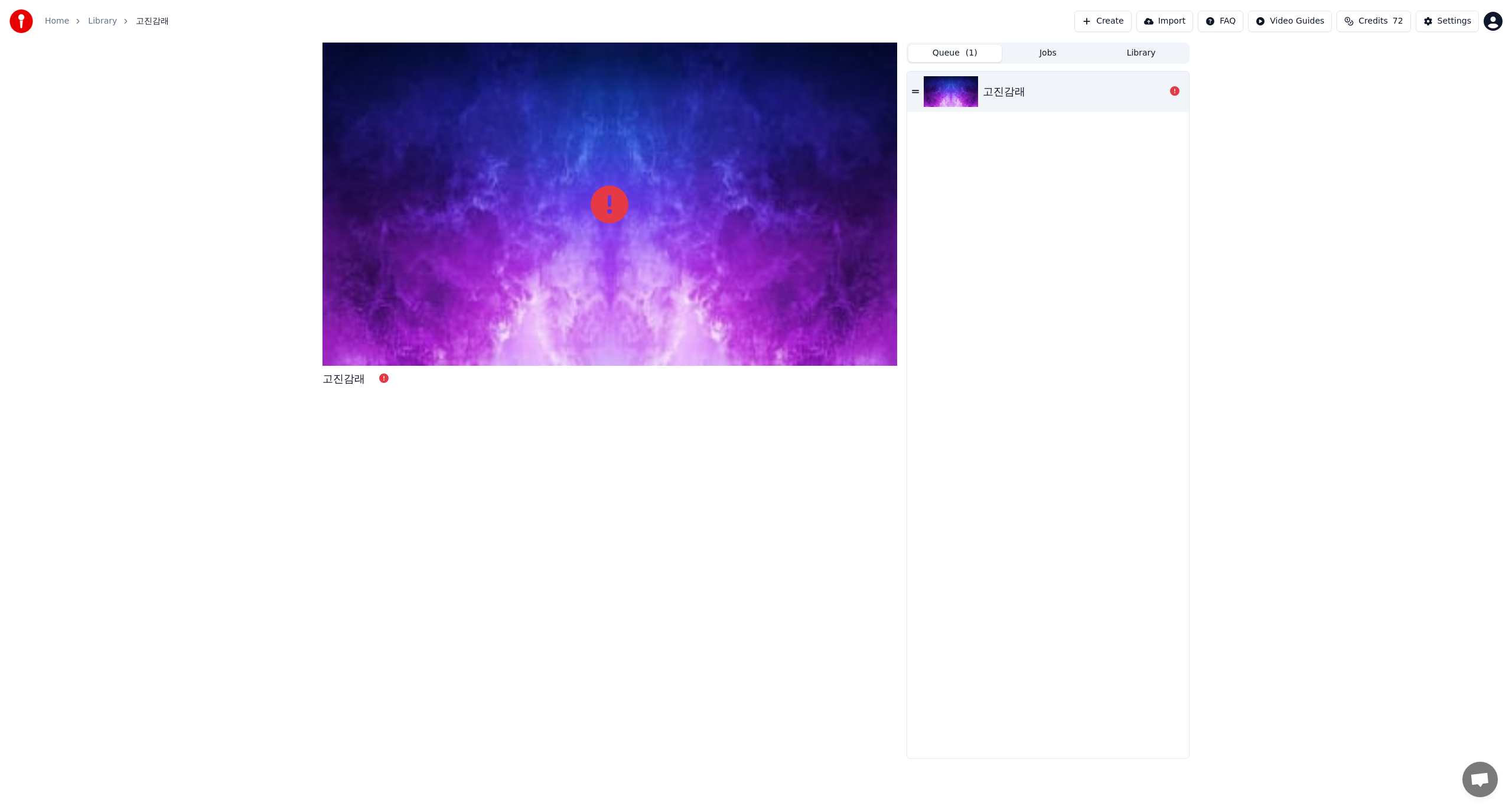
click at [995, 89] on div "고진감래" at bounding box center [1003, 91] width 42 height 17
click at [953, 92] on img at bounding box center [951, 91] width 54 height 31
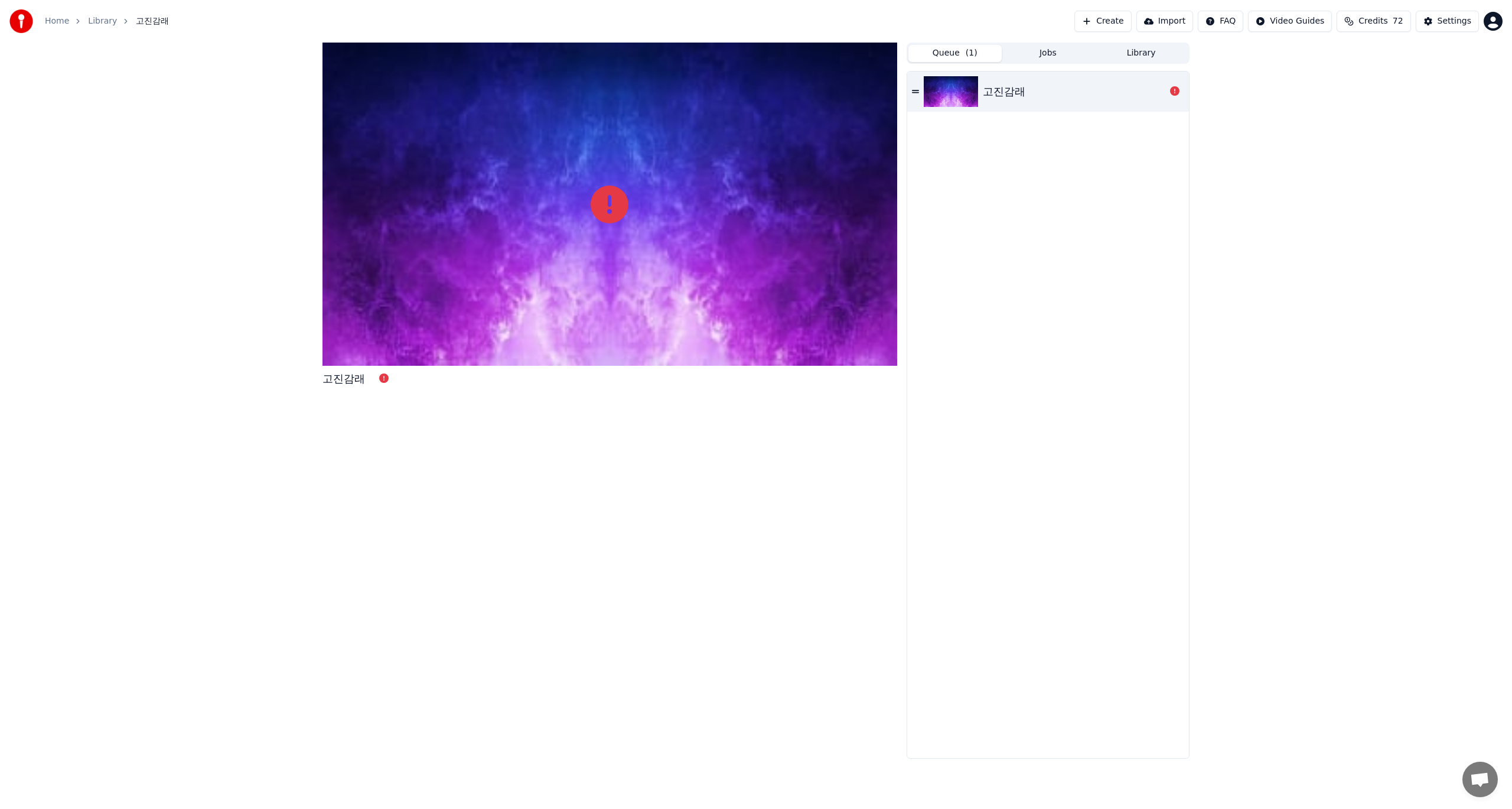
click at [953, 92] on img at bounding box center [951, 91] width 54 height 31
click at [1175, 92] on icon at bounding box center [1174, 91] width 9 height 9
click at [1108, 21] on button "Create" at bounding box center [1103, 21] width 58 height 21
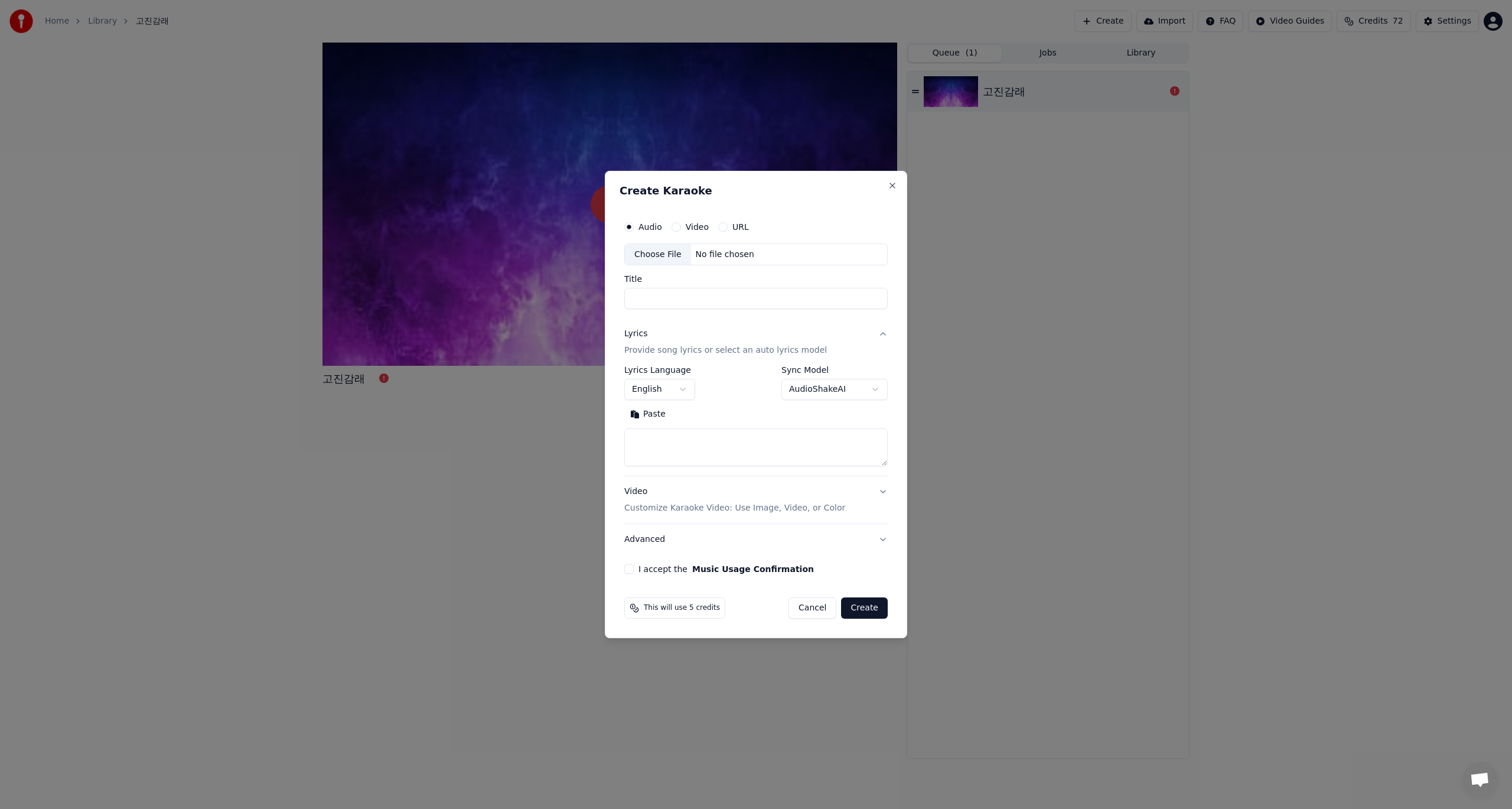
click at [678, 227] on button "Video" at bounding box center [676, 227] width 9 height 9
click at [662, 254] on div "Choose File" at bounding box center [658, 254] width 66 height 21
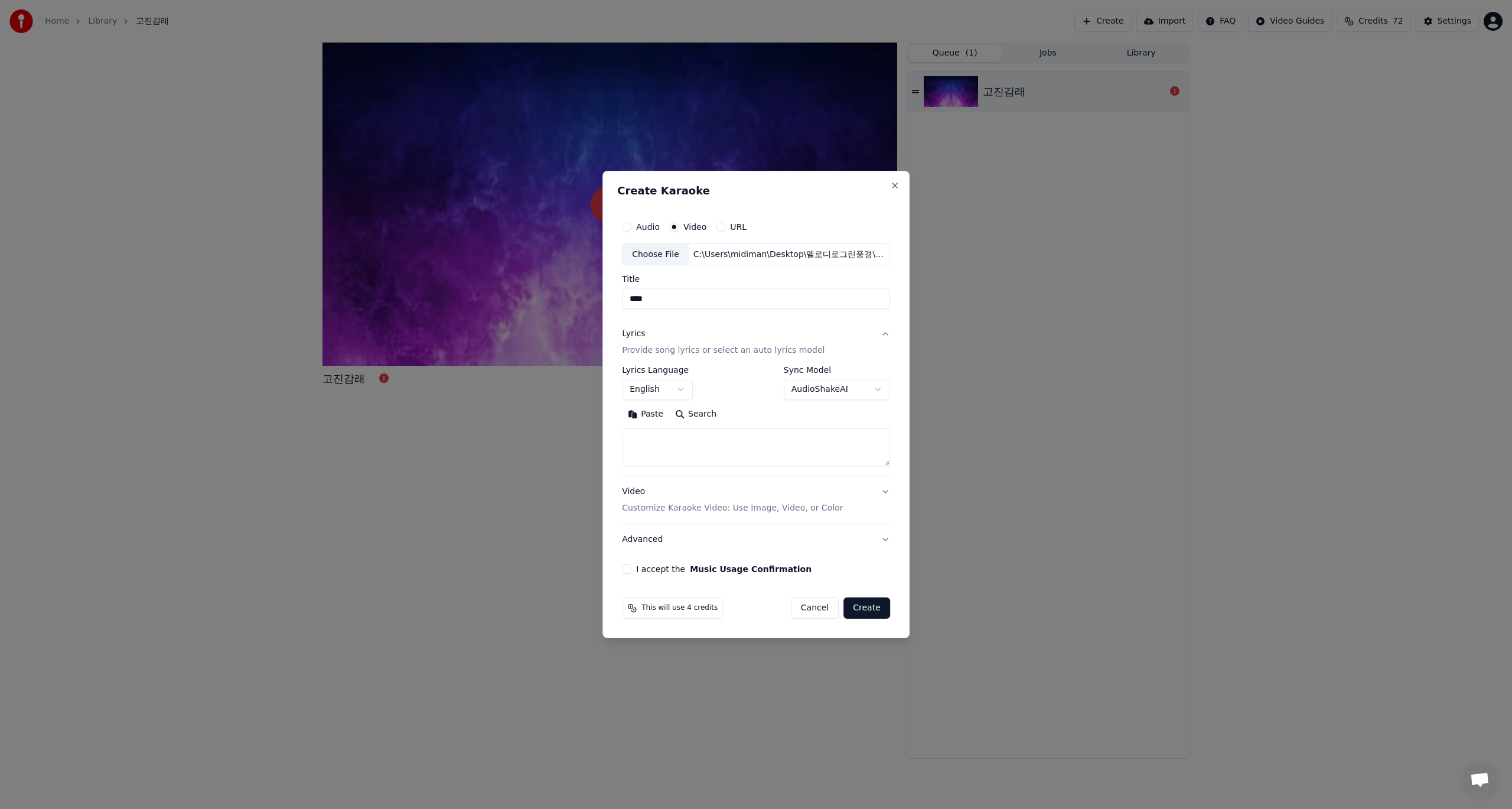
type input "****"
click at [676, 389] on body "Home Library 고진감래 Create Import FAQ Video Guides Credits 72 Settings 고진감래 Queue…" at bounding box center [756, 404] width 1512 height 809
select select "**"
click at [879, 388] on body "Home Library 고진감래 Create Import FAQ Video Guides Credits 72 Settings 고진감래 Queue…" at bounding box center [756, 404] width 1512 height 809
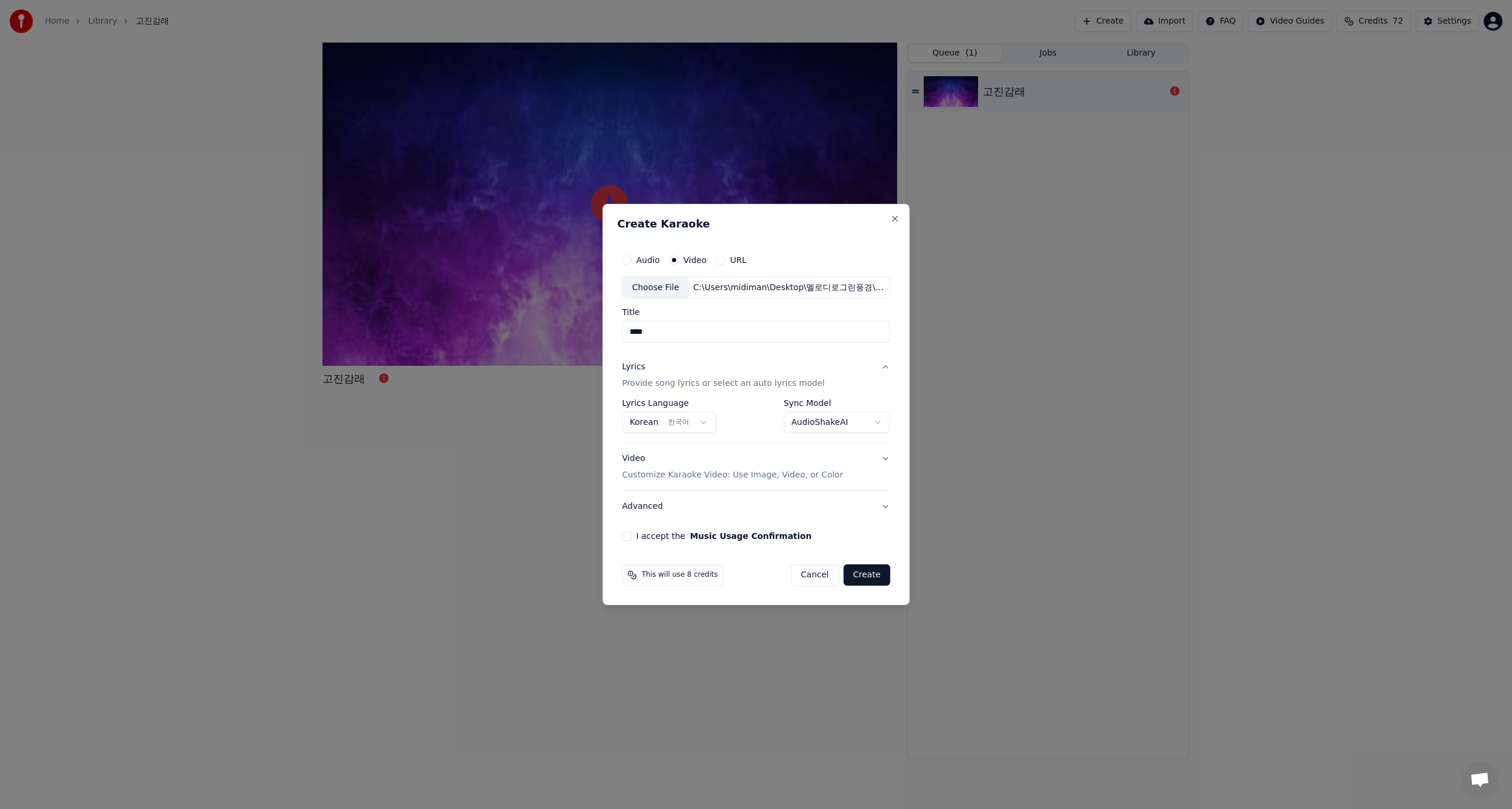
click at [627, 534] on button "I accept the Music Usage Confirmation" at bounding box center [626, 535] width 9 height 9
click at [869, 577] on button "Create" at bounding box center [867, 574] width 47 height 21
select select "**********"
select select
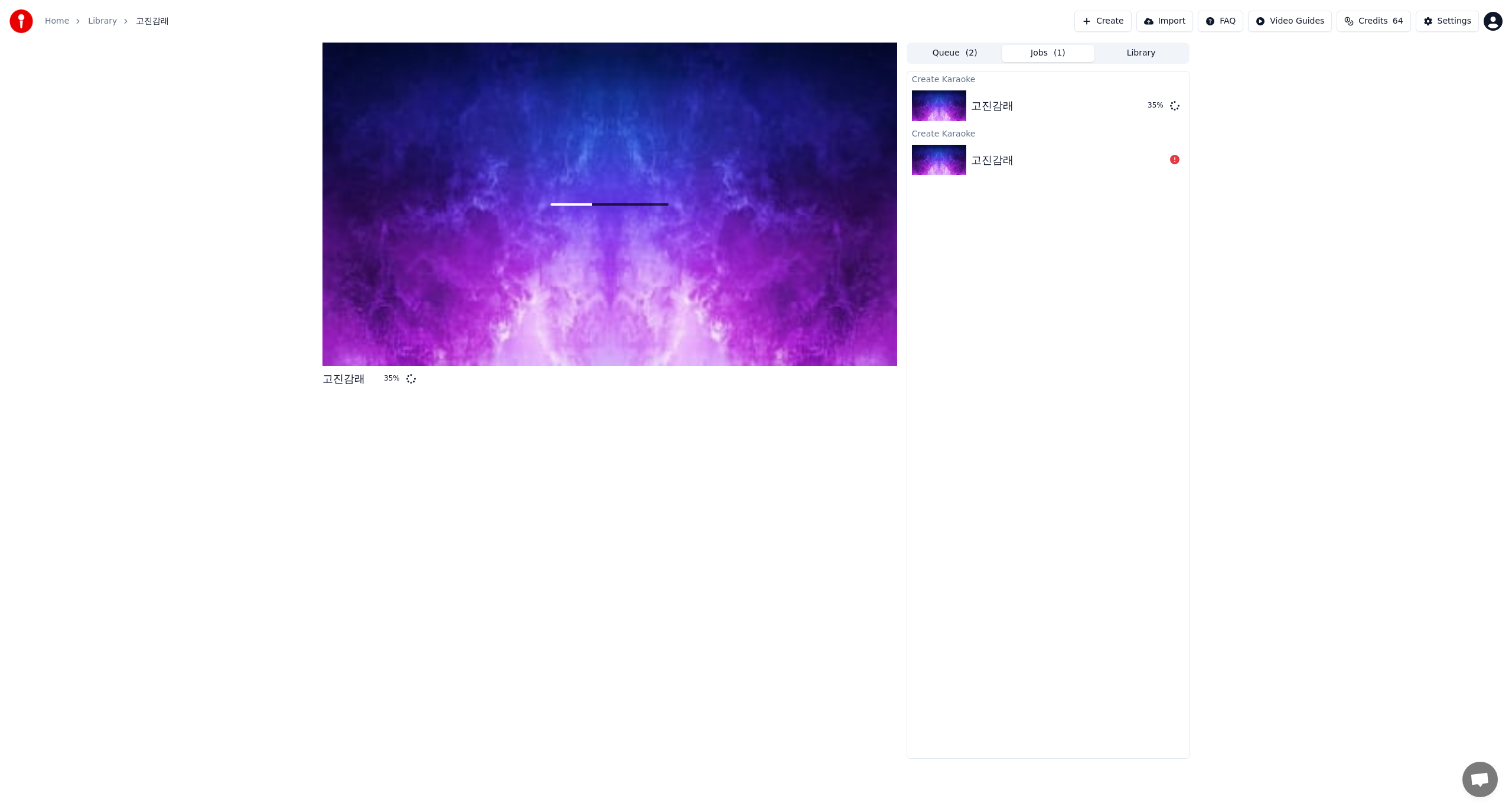
click at [1480, 782] on span "채팅 열기" at bounding box center [1480, 780] width 20 height 17
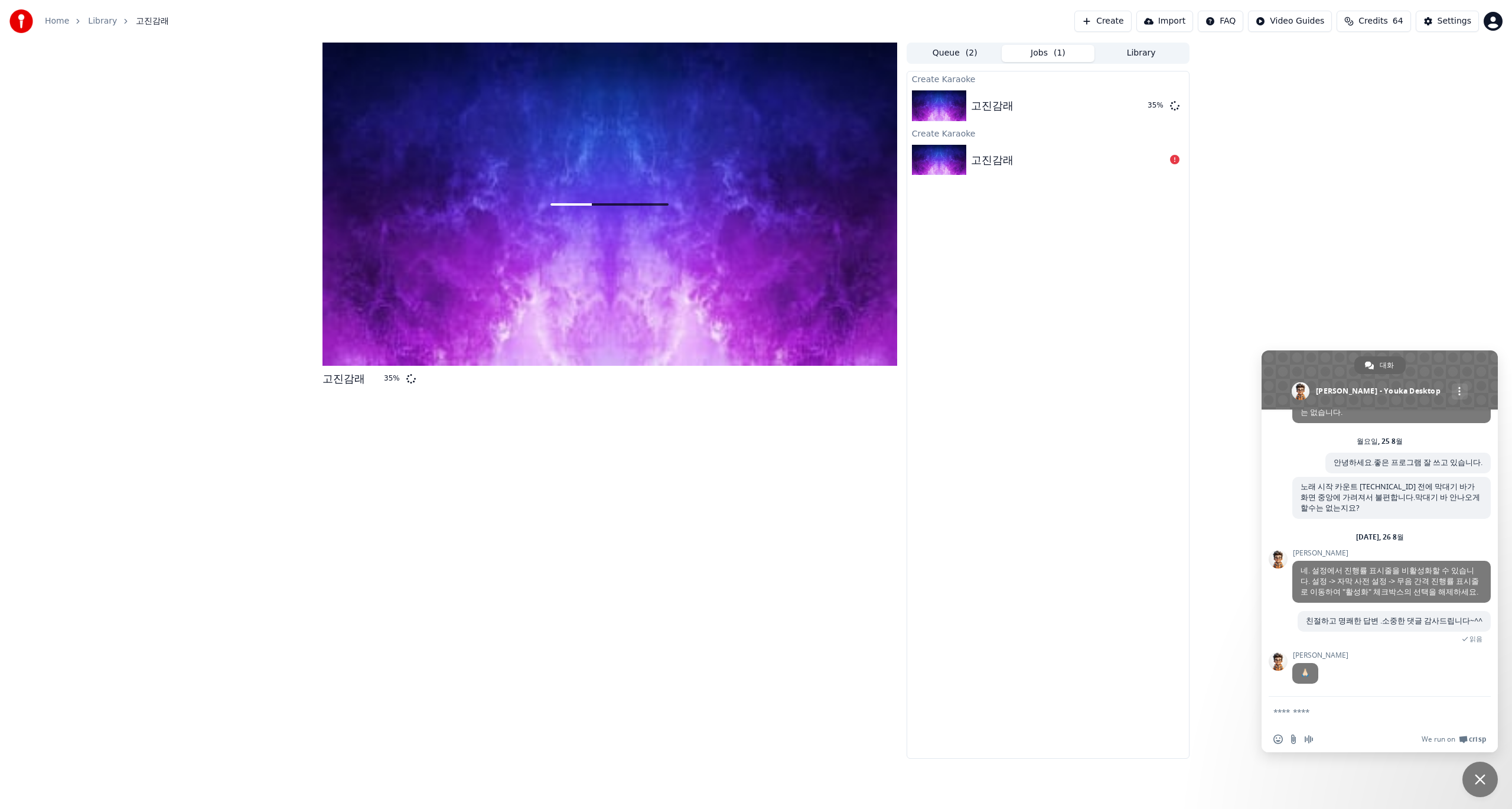
scroll to position [173, 0]
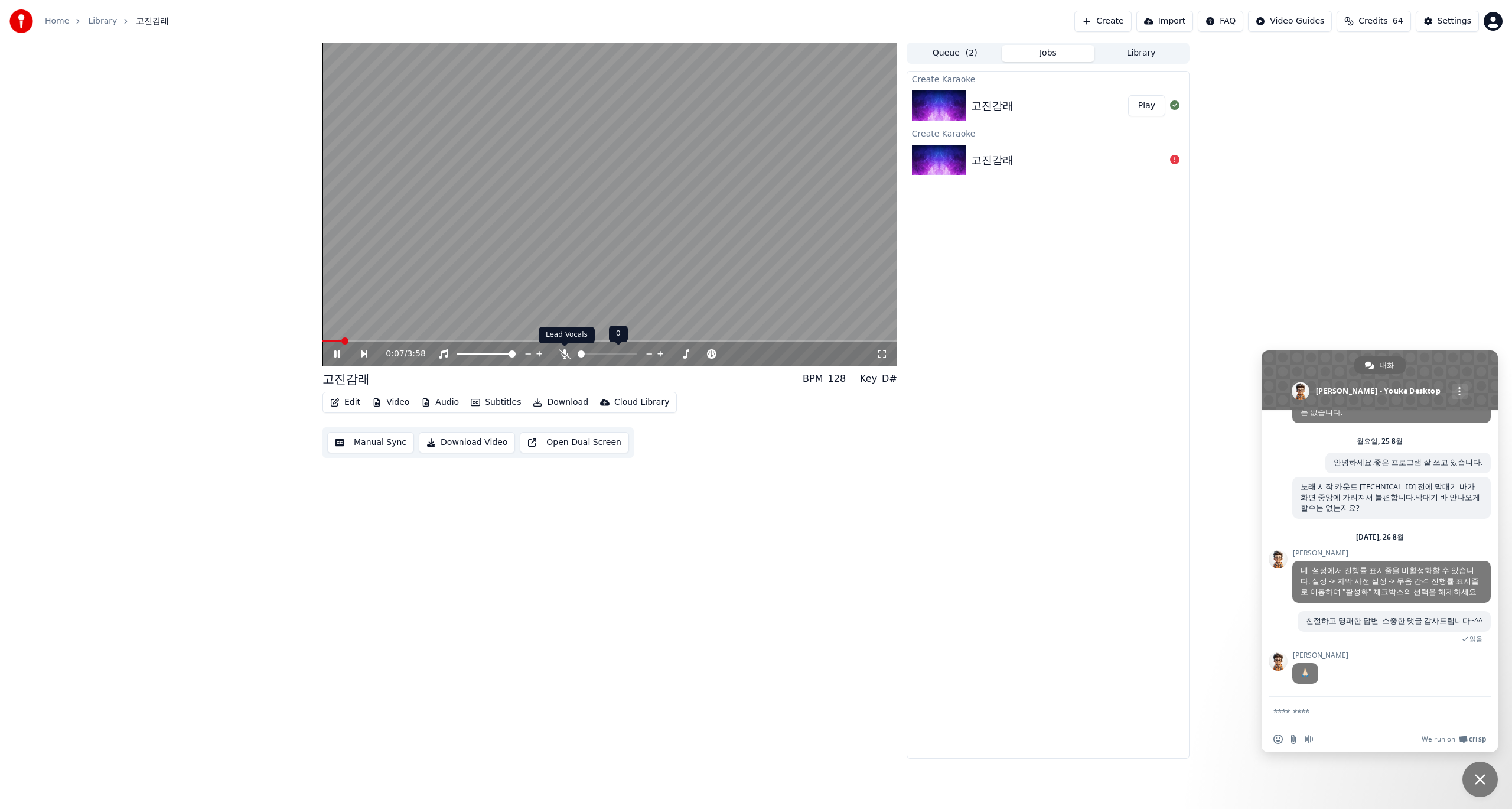
click at [565, 353] on icon at bounding box center [564, 353] width 12 height 9
click at [1484, 782] on span "채팅 닫기" at bounding box center [1480, 779] width 10 height 10
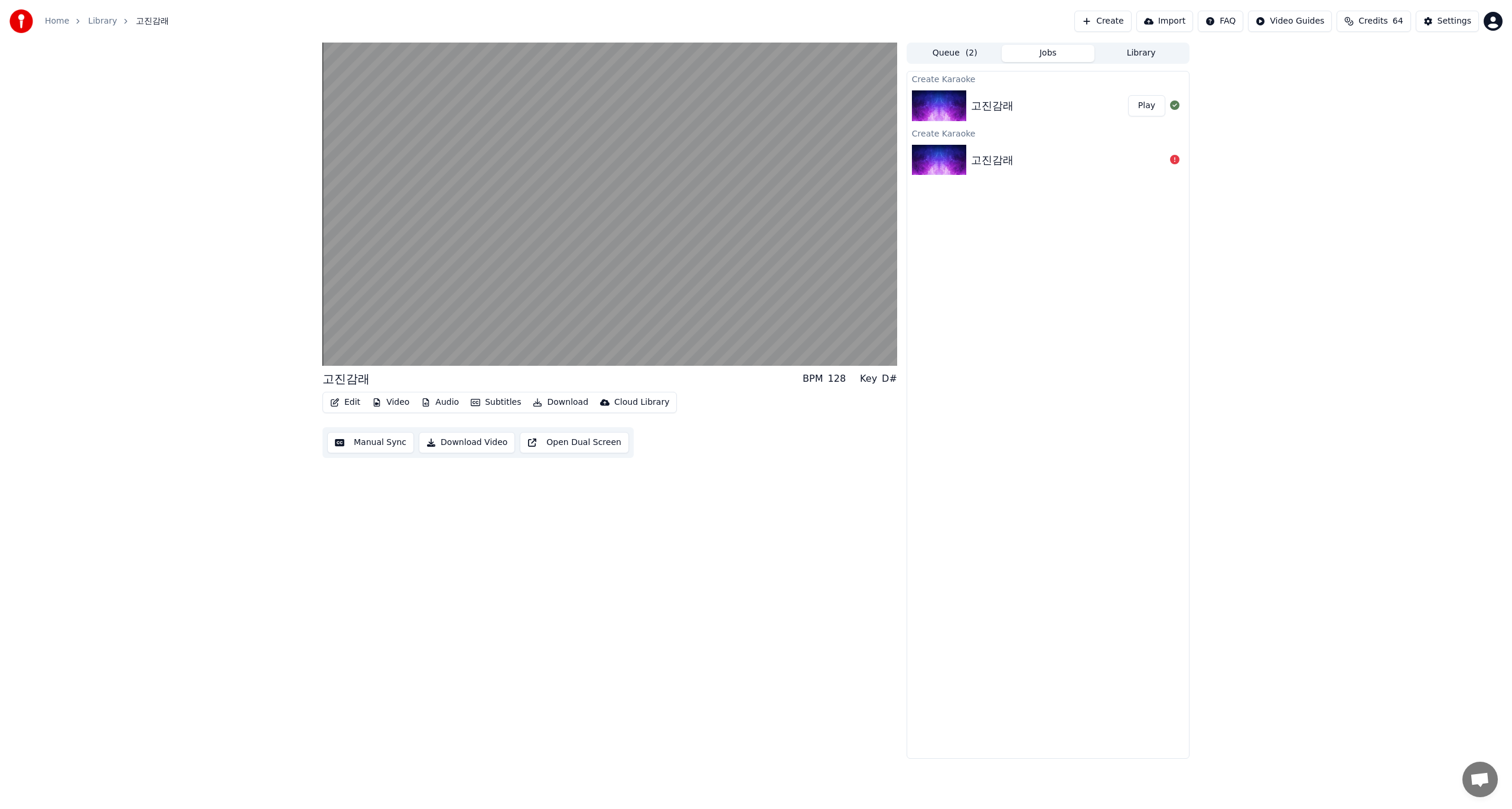
click at [466, 446] on button "Download Video" at bounding box center [466, 442] width 96 height 21
